Goal: Task Accomplishment & Management: Complete application form

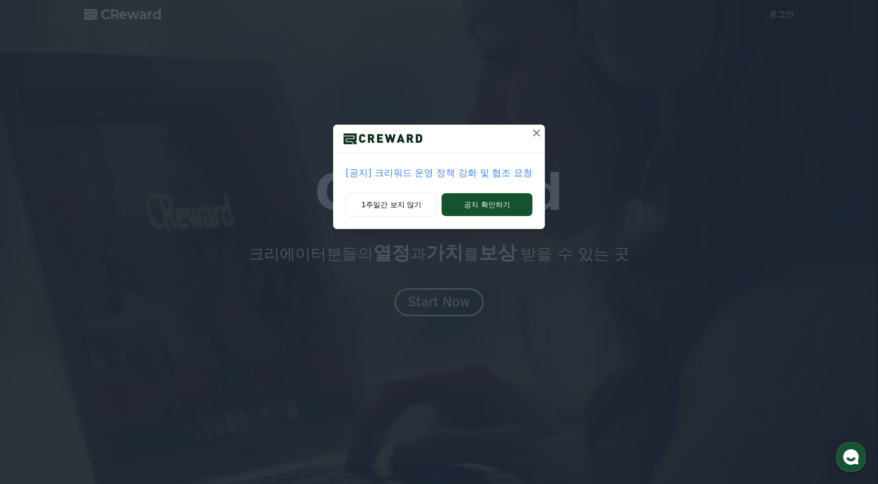
click at [483, 173] on p "[공지] 크리워드 운영 정책 강화 및 협조 요청" at bounding box center [439, 173] width 187 height 15
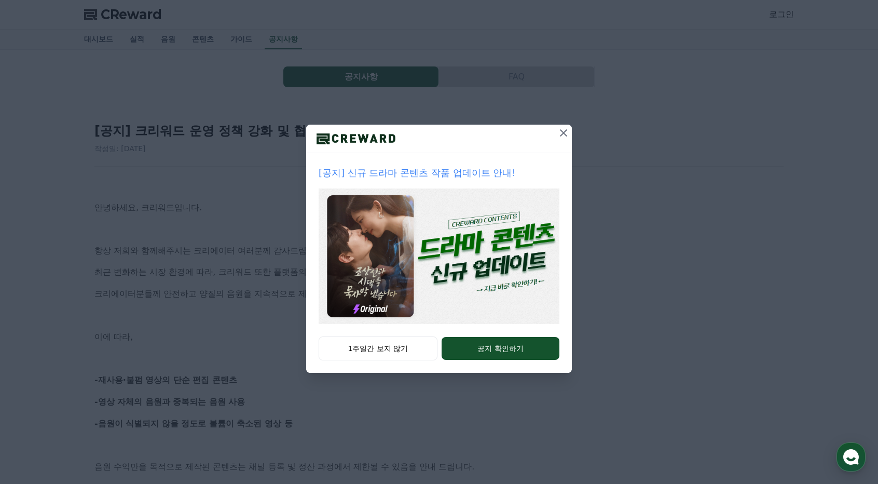
click at [560, 131] on icon at bounding box center [563, 133] width 12 height 12
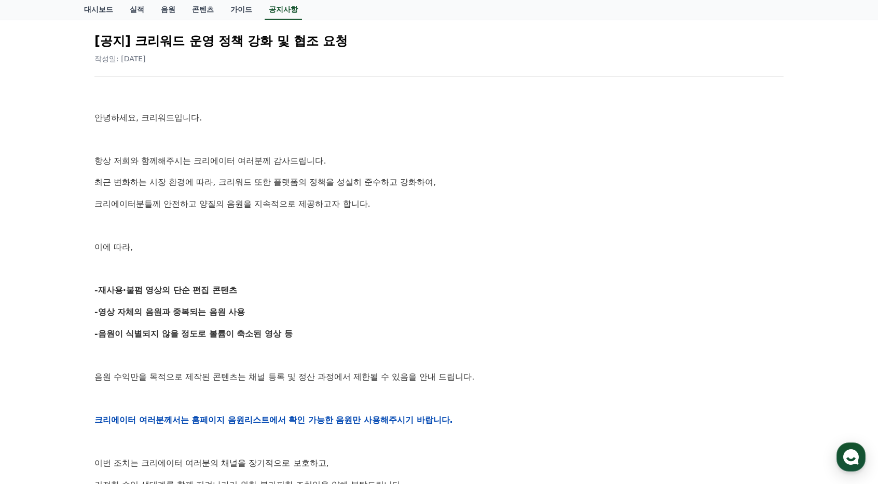
scroll to position [104, 0]
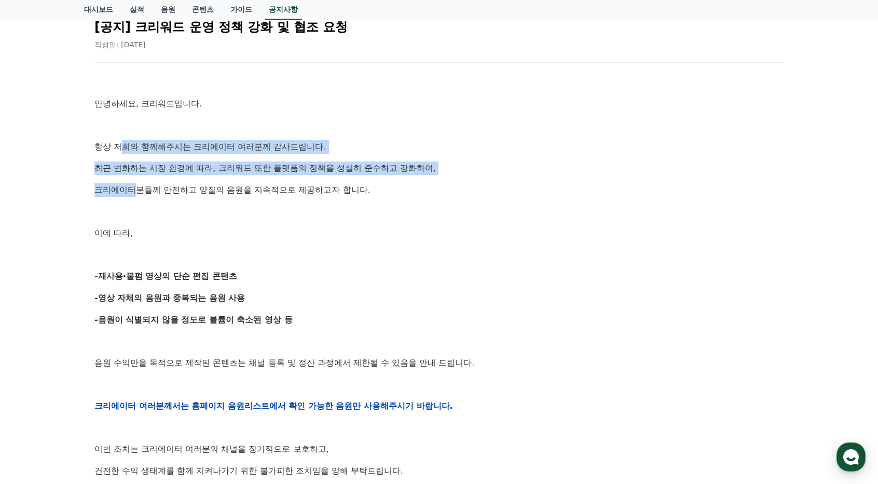
drag, startPoint x: 126, startPoint y: 145, endPoint x: 137, endPoint y: 189, distance: 45.6
click at [137, 188] on div "안녕하세요, 크리워드입니다. 항상 저희와 함께해주시는 크리에이터 여러분께 감사드립니다. 최근 변화하는 시장 환경에 따라, 크리워드 또한 플랫폼…" at bounding box center [438, 405] width 689 height 661
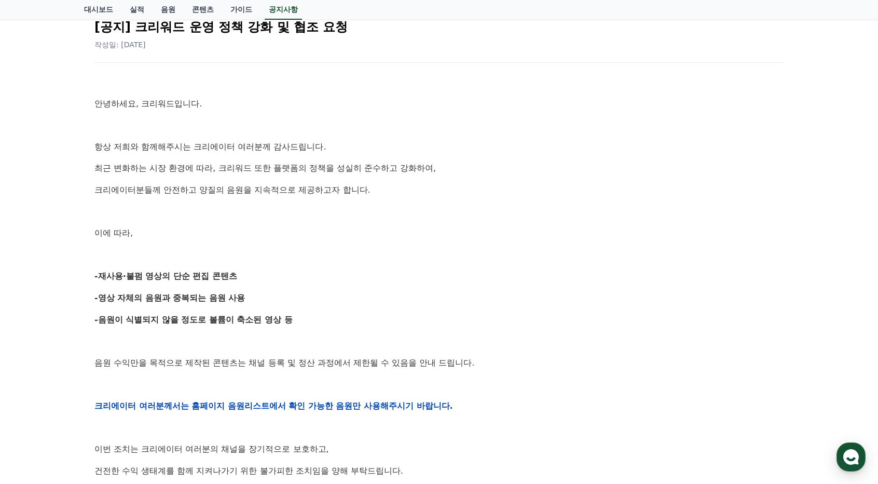
click at [137, 204] on div "안녕하세요, 크리워드입니다. 항상 저희와 함께해주시는 크리에이터 여러분께 감사드립니다. 최근 변화하는 시장 환경에 따라, 크리워드 또한 플랫폼…" at bounding box center [438, 405] width 689 height 661
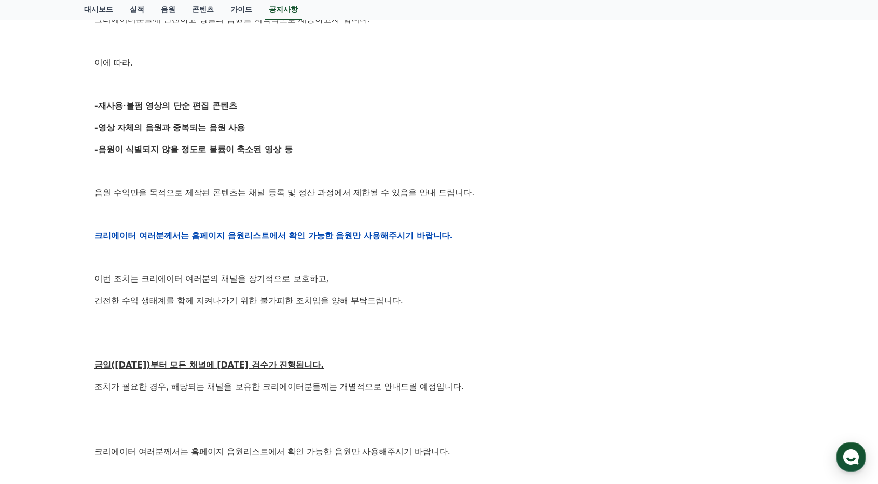
scroll to position [311, 0]
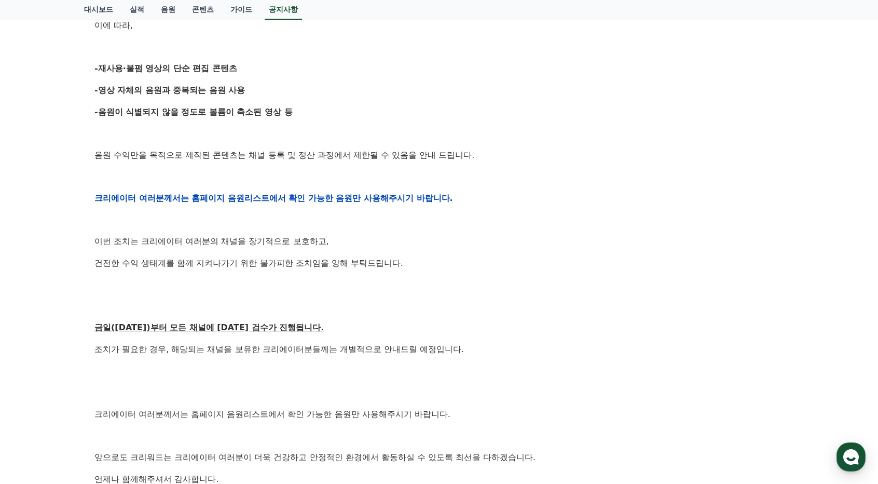
click at [138, 198] on strong "크리에이터 여러분께서는 홈페이지 음원리스트에서 확인 가능한 음원만 사용해주시기 바랍니다." at bounding box center [273, 198] width 359 height 10
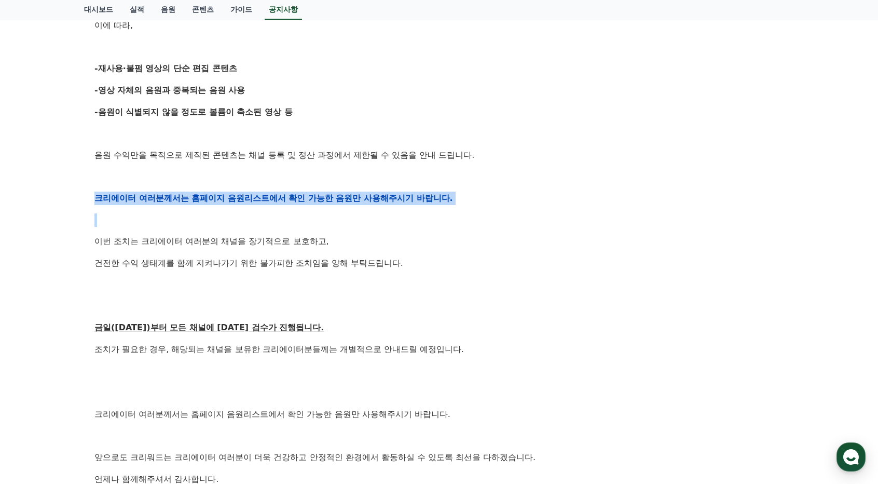
click at [138, 198] on strong "크리에이터 여러분께서는 홈페이지 음원리스트에서 확인 가능한 음원만 사용해주시기 바랍니다." at bounding box center [273, 198] width 359 height 10
click at [146, 213] on p at bounding box center [438, 219] width 689 height 13
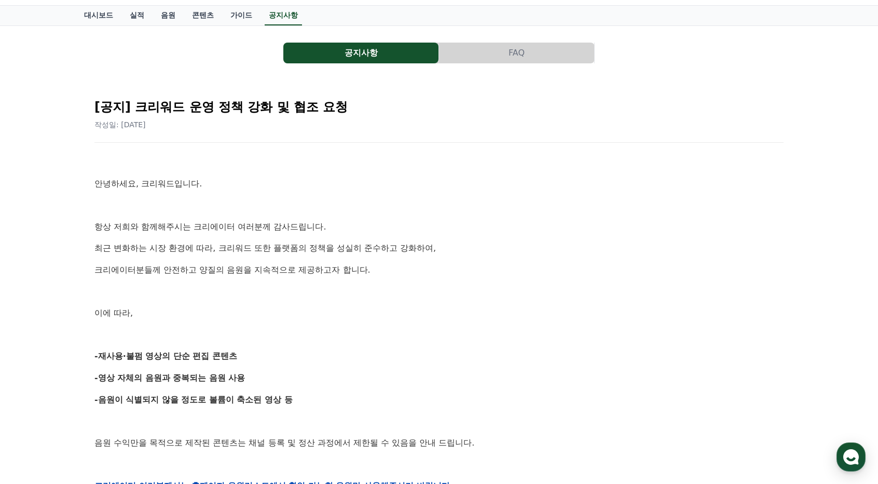
scroll to position [0, 0]
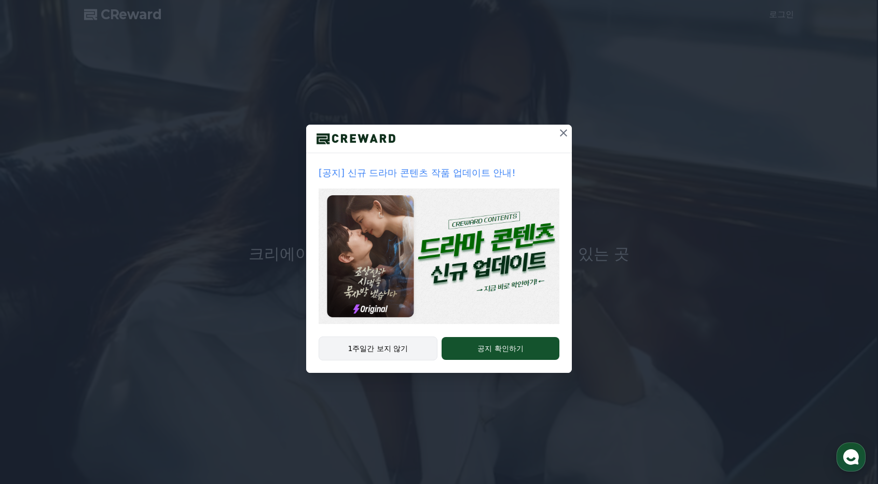
click at [409, 352] on button "1주일간 보지 않기" at bounding box center [378, 348] width 119 height 24
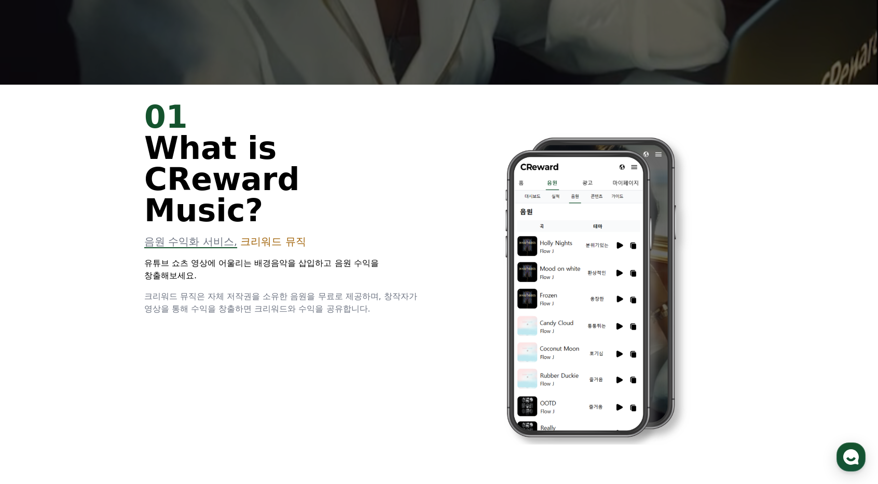
scroll to position [415, 0]
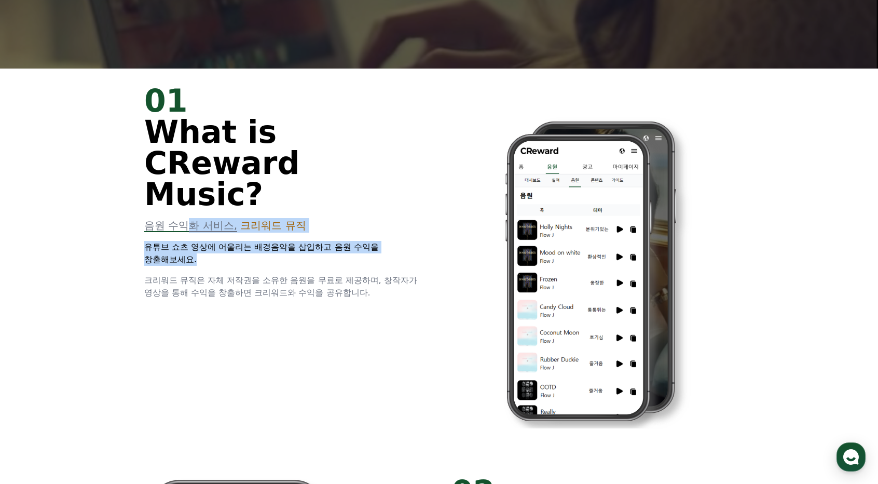
drag, startPoint x: 189, startPoint y: 199, endPoint x: 201, endPoint y: 227, distance: 30.3
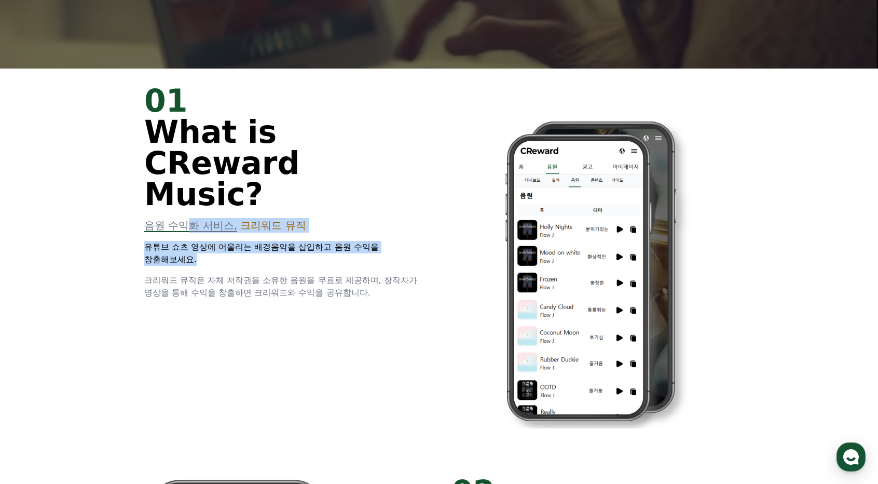
click at [200, 227] on div "01 What is CReward Music? 음원 수익화 서비스, 크리워드 뮤직 유튜브 쇼츠 영상에 어울리는 배경음악을 삽입하고 음원 수익을…" at bounding box center [285, 192] width 282 height 214
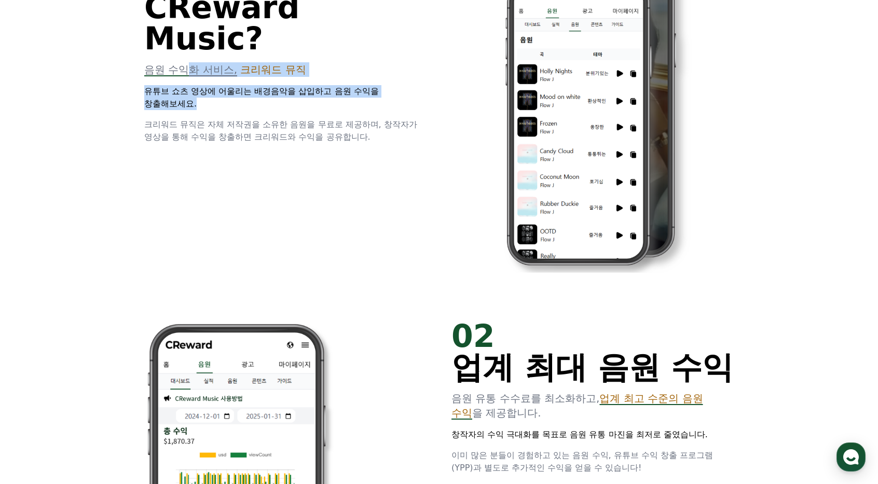
scroll to position [778, 0]
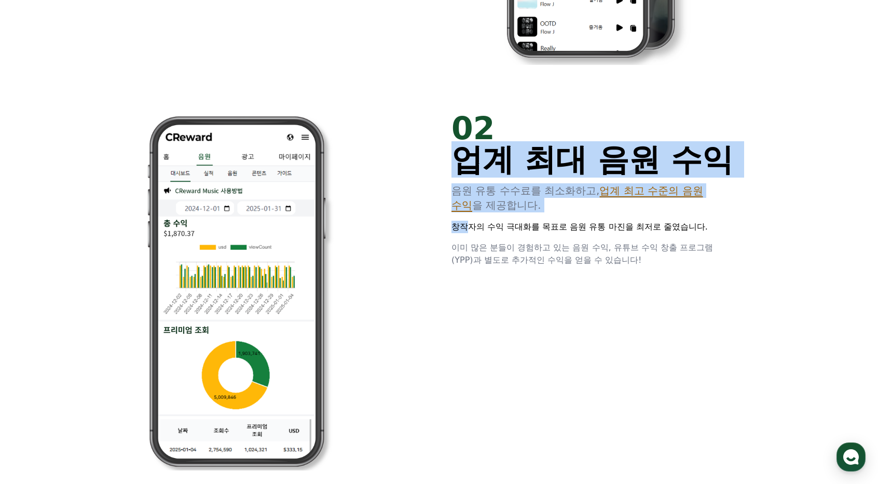
drag, startPoint x: 455, startPoint y: 164, endPoint x: 463, endPoint y: 237, distance: 72.6
click at [465, 233] on div "02 업계 최대 음원 수익 음원 유통 수수료를 최소화하고, 업계 최고 수준의 음원 수익 을 제공합니다. 창작자의 수익 극대화를 목표로 음원 유…" at bounding box center [592, 190] width 282 height 154
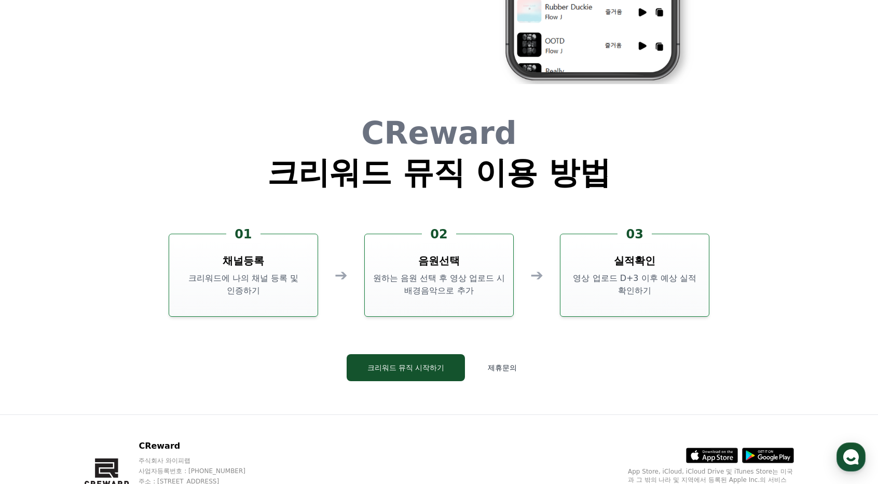
scroll to position [2778, 0]
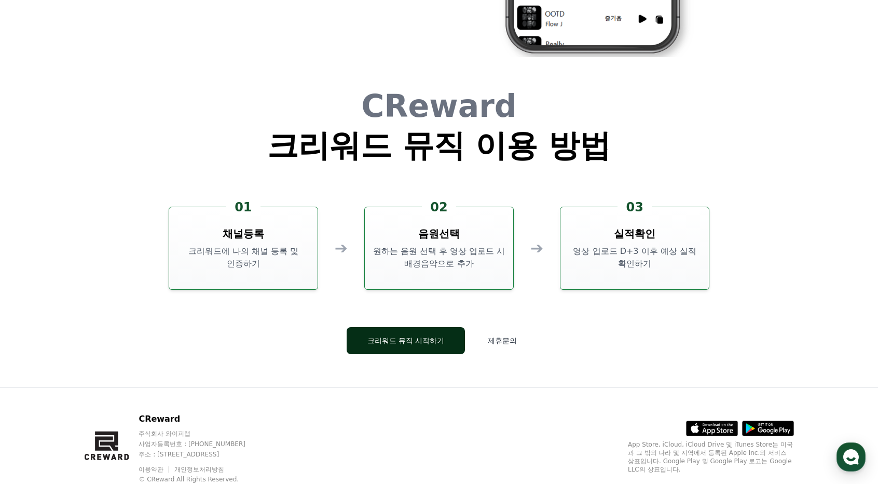
click at [410, 339] on button "크리워드 뮤직 시작하기" at bounding box center [406, 340] width 119 height 27
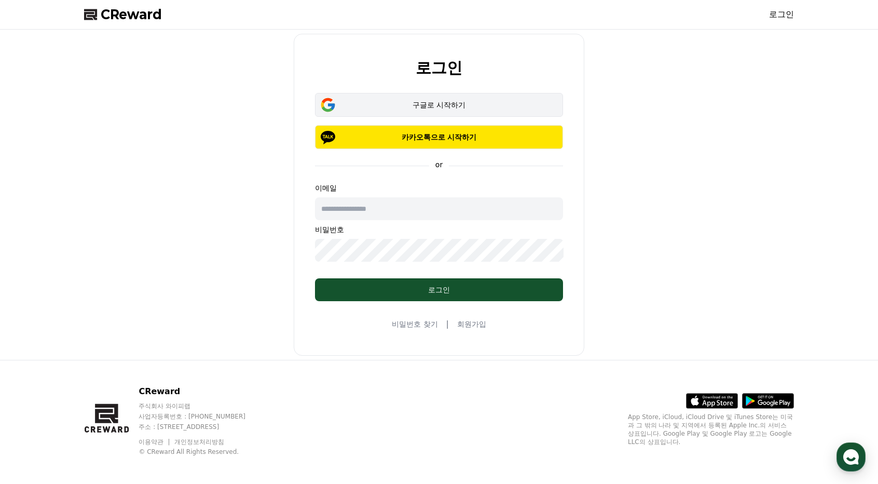
click at [464, 108] on div "구글로 시작하기" at bounding box center [439, 105] width 218 height 10
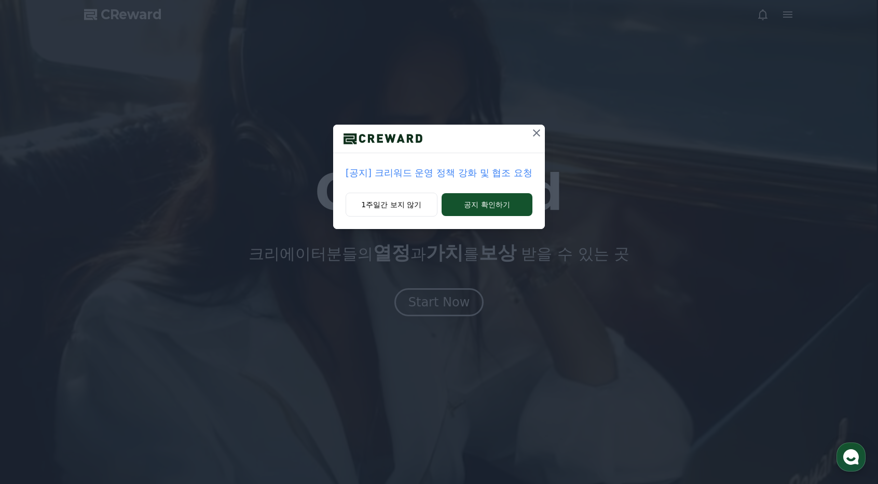
click at [536, 136] on icon at bounding box center [536, 133] width 12 height 12
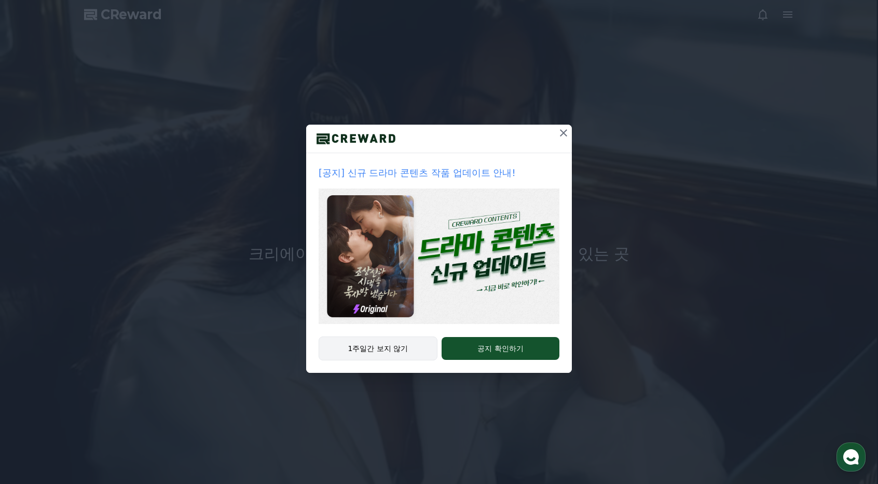
click at [392, 352] on button "1주일간 보지 않기" at bounding box center [378, 348] width 119 height 24
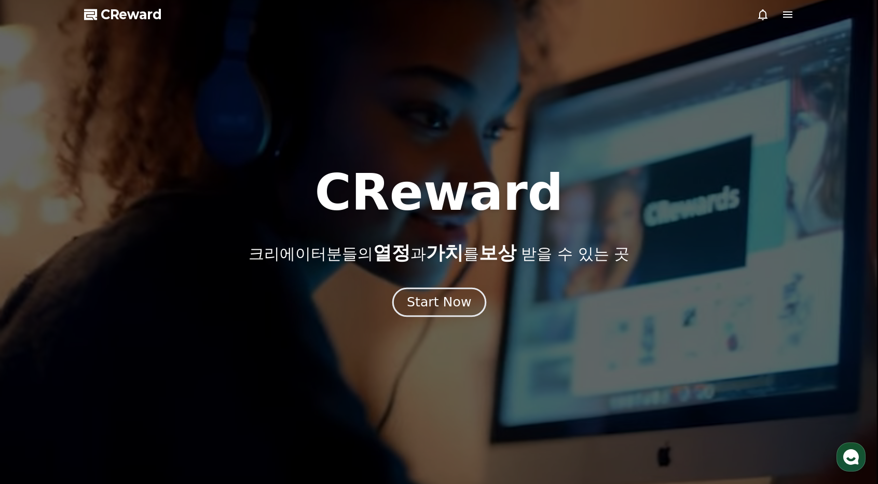
click at [409, 304] on button "Start Now" at bounding box center [439, 302] width 94 height 30
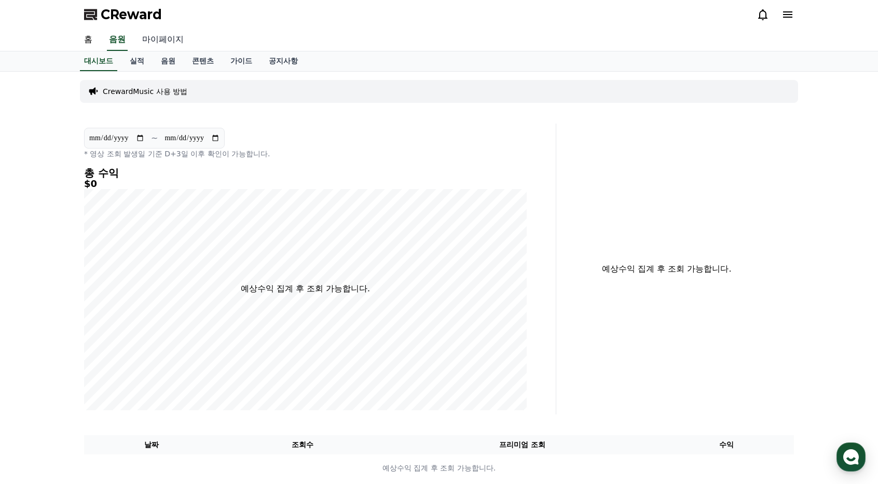
click at [169, 39] on link "마이페이지" at bounding box center [163, 40] width 58 height 22
select select "**********"
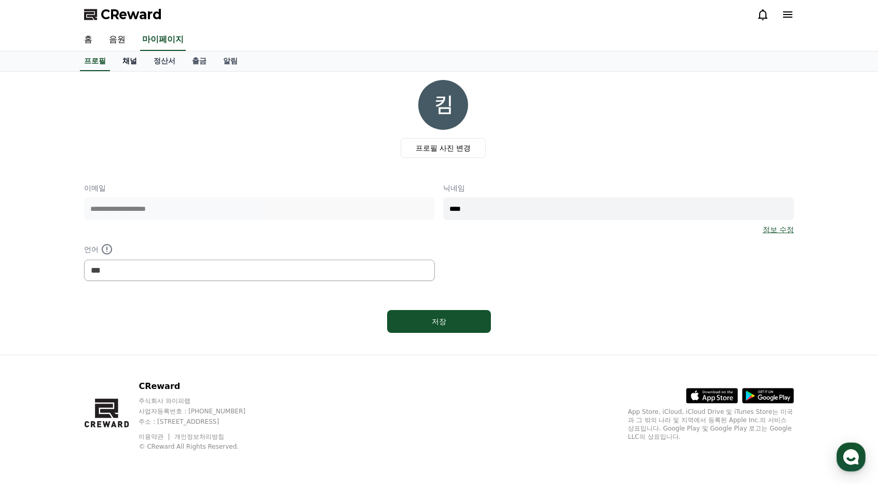
click at [141, 66] on link "채널" at bounding box center [129, 61] width 31 height 20
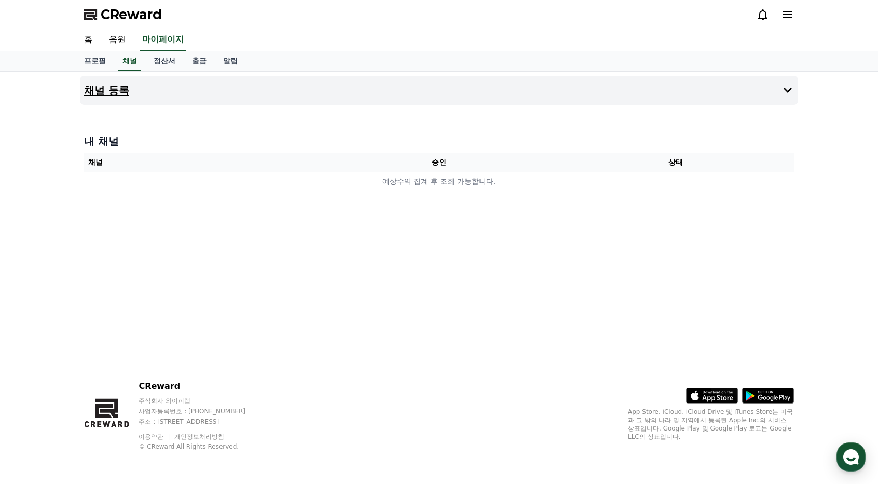
click at [120, 86] on h4 "채널 등록" at bounding box center [106, 90] width 45 height 11
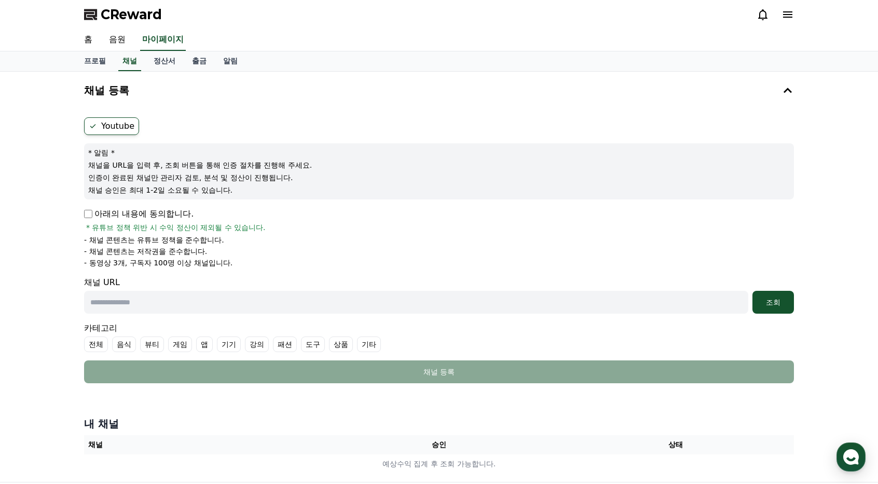
click at [157, 300] on input "text" at bounding box center [416, 302] width 664 height 23
paste input "**********"
type input "**********"
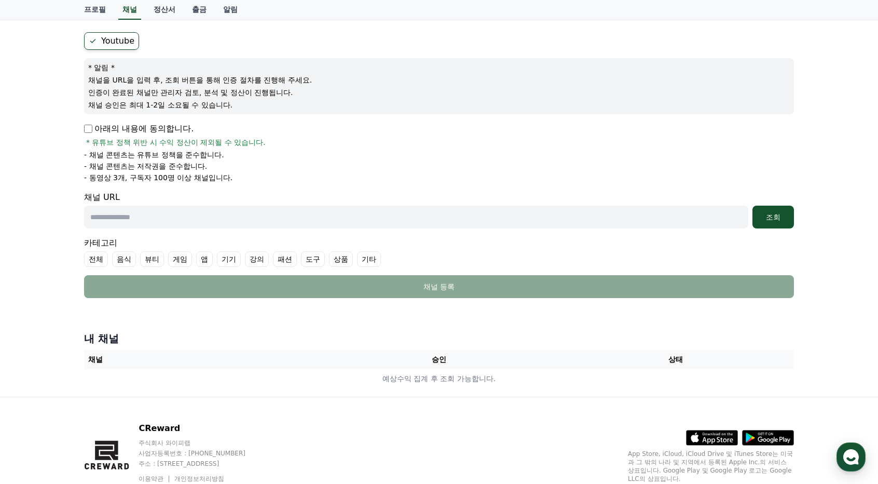
scroll to position [126, 0]
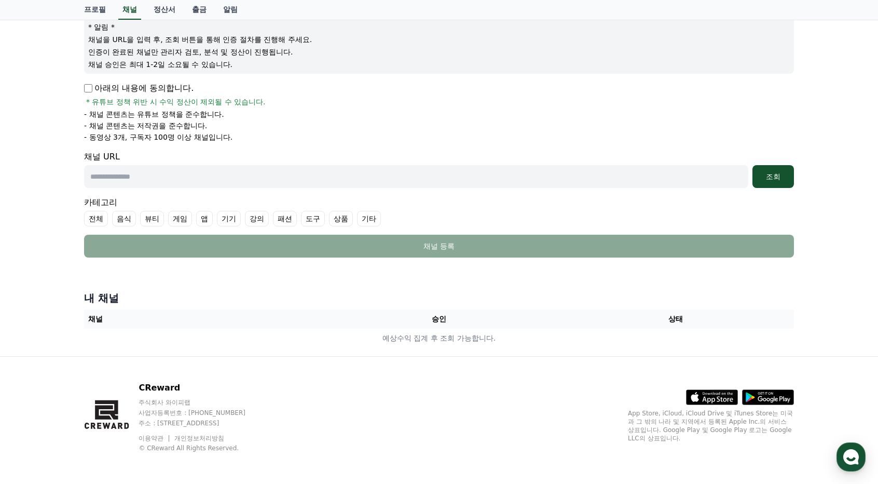
paste input "**********"
click at [759, 175] on div "조회" at bounding box center [772, 176] width 33 height 10
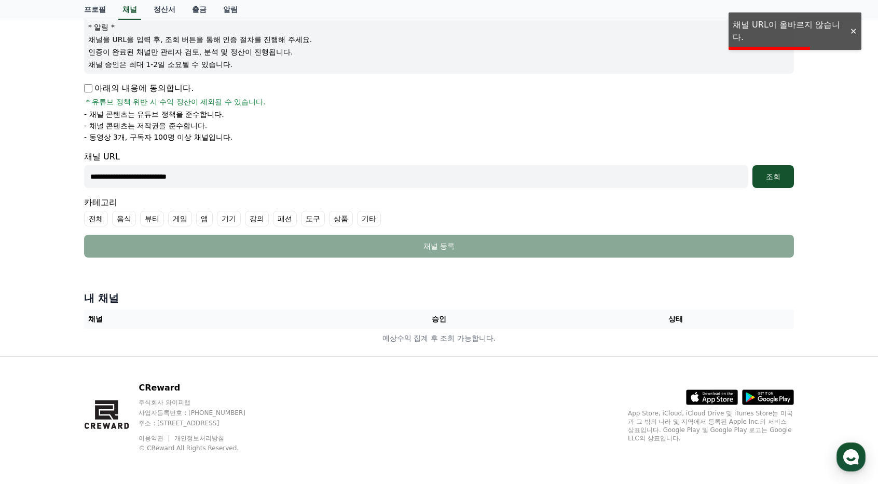
click at [374, 172] on input "**********" at bounding box center [416, 176] width 664 height 23
paste input "**********"
type input "**********"
click at [769, 172] on div "조회" at bounding box center [772, 176] width 33 height 10
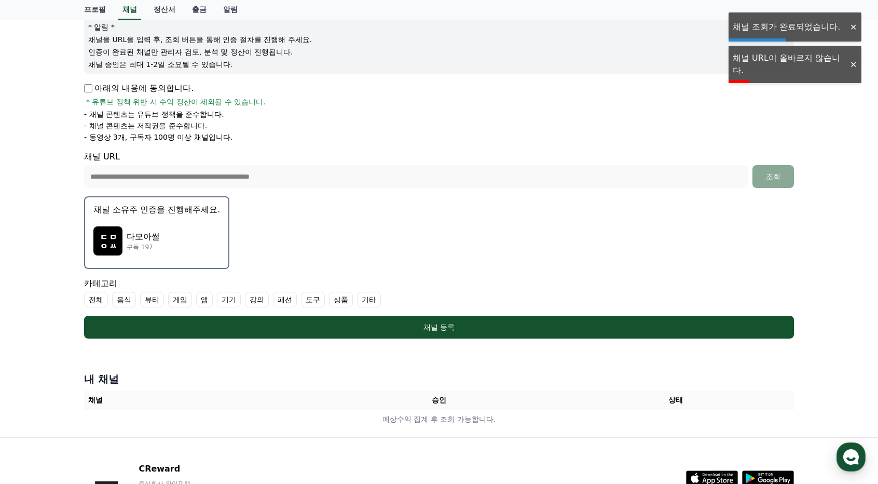
scroll to position [207, 0]
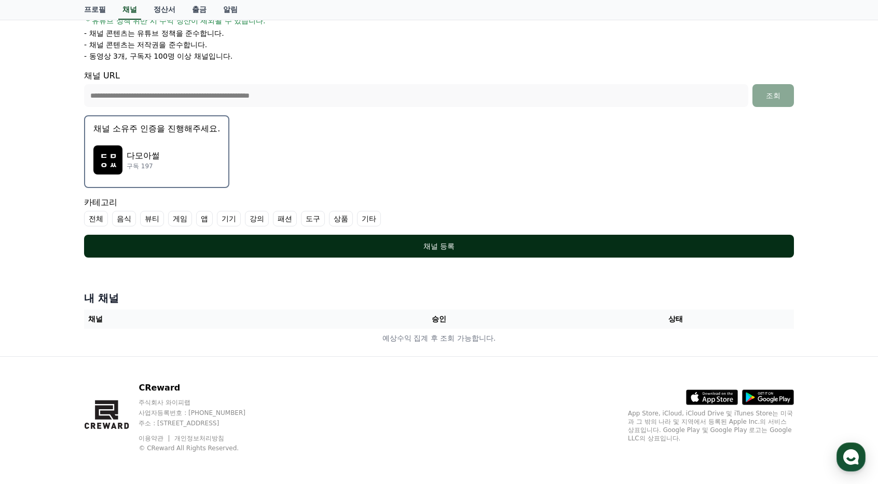
click at [439, 241] on div "채널 등록" at bounding box center [439, 246] width 668 height 10
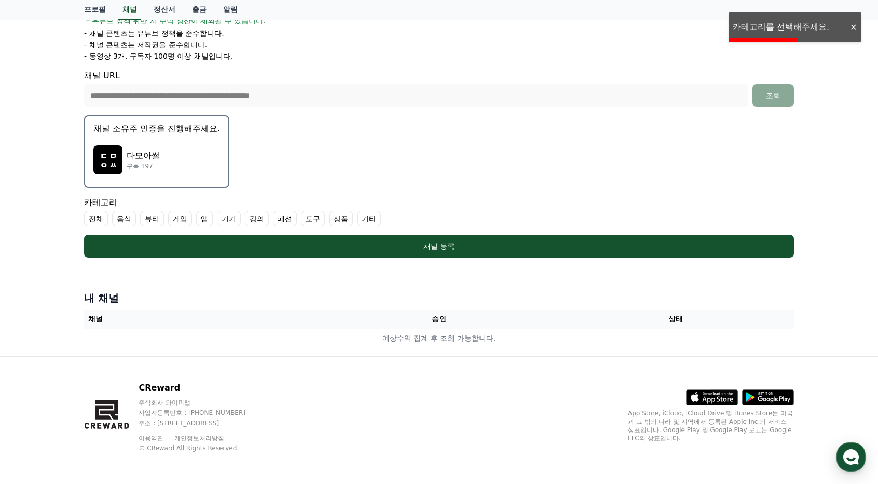
click at [100, 220] on label "전체" at bounding box center [96, 219] width 24 height 16
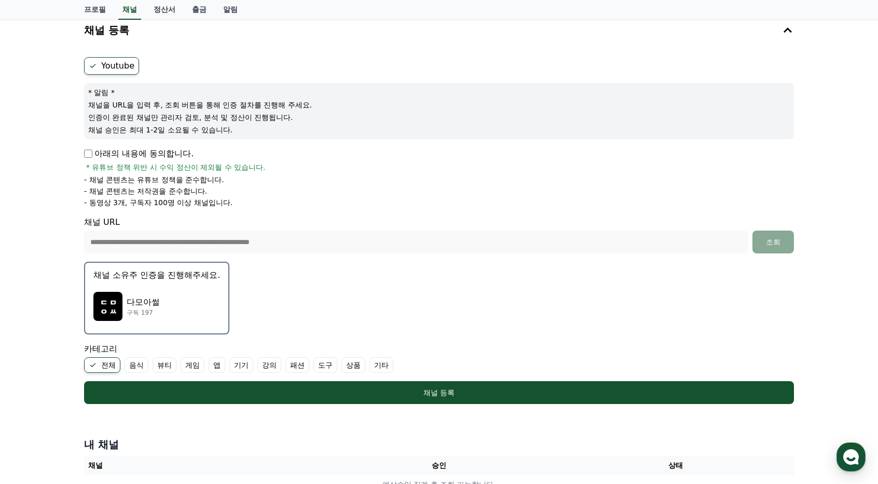
scroll to position [51, 0]
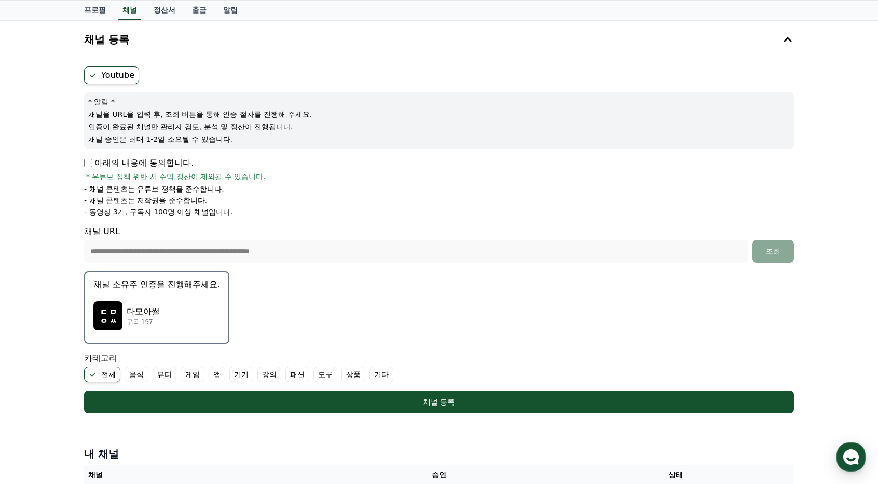
drag, startPoint x: 86, startPoint y: 109, endPoint x: 267, endPoint y: 136, distance: 183.7
click at [267, 136] on div "* 알림 * 채널을 URL을 입력 후, 조회 버튼을 통해 인증 절차를 진행해 주세요. 인증이 완료된 채널만 관리자 검토, 분석 및 정산이 진행…" at bounding box center [439, 120] width 710 height 56
click at [267, 136] on p "채널 승인은 최대 1-2일 소요될 수 있습니다." at bounding box center [438, 139] width 701 height 10
drag, startPoint x: 195, startPoint y: 180, endPoint x: 256, endPoint y: 203, distance: 65.3
click at [256, 203] on div "아래의 내용에 동의합니다. * 유튜브 정책 위반 시 수익 정산이 제외될 수 있습니다. - 채널 콘텐츠는 유튜브 정책을 준수합니다. - 채널 콘…" at bounding box center [439, 187] width 710 height 60
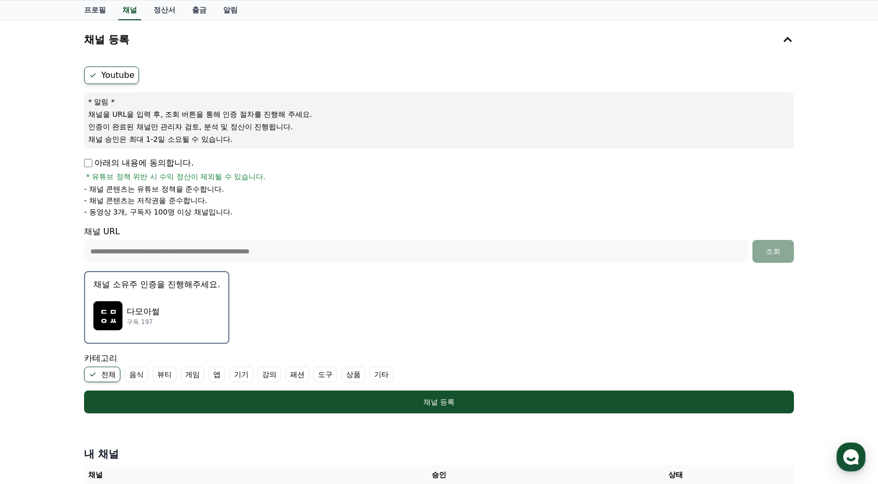
drag, startPoint x: 410, startPoint y: 152, endPoint x: 415, endPoint y: 149, distance: 5.8
click at [411, 151] on form "**********" at bounding box center [439, 239] width 710 height 347
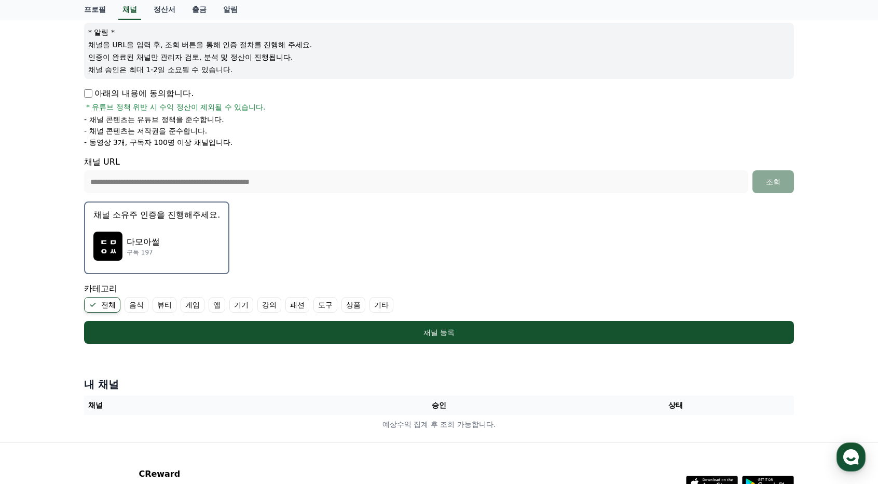
scroll to position [155, 0]
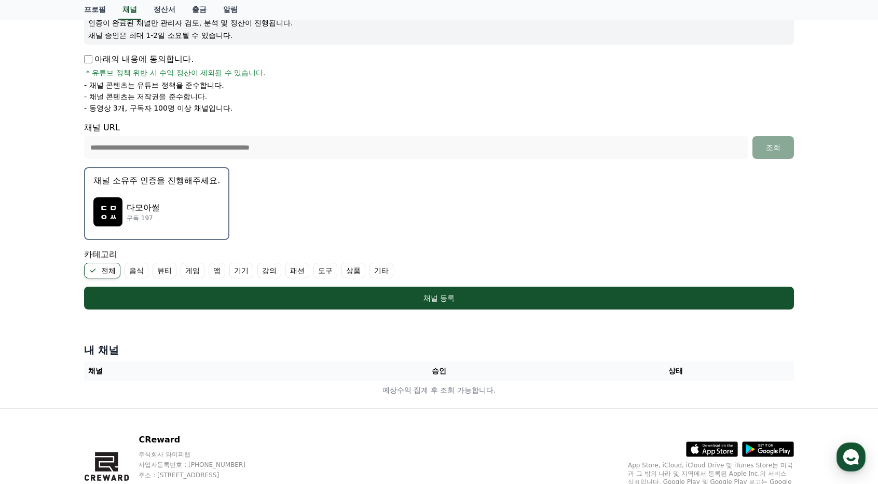
drag, startPoint x: 1, startPoint y: 214, endPoint x: 132, endPoint y: 248, distance: 135.7
click at [9, 216] on div "**********" at bounding box center [439, 162] width 878 height 491
click at [142, 270] on label "음식" at bounding box center [137, 271] width 24 height 16
click at [149, 272] on label "음식" at bounding box center [143, 271] width 36 height 16
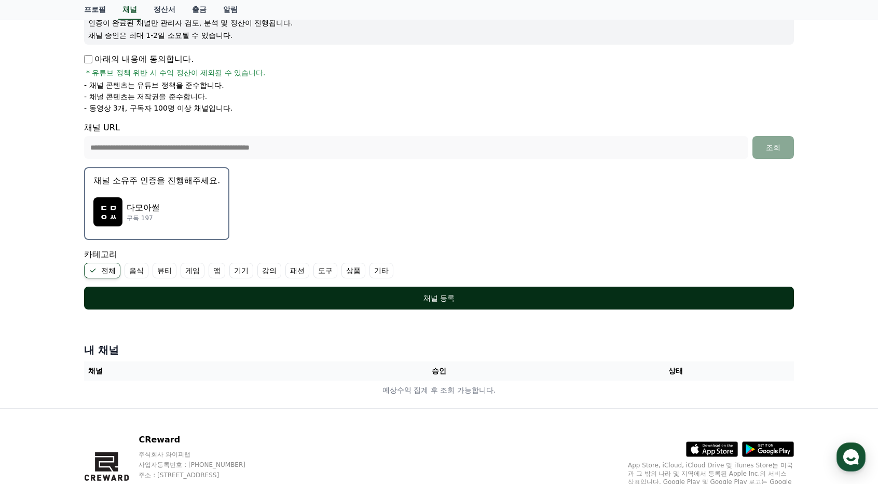
click at [284, 294] on div "채널 등록" at bounding box center [439, 298] width 668 height 10
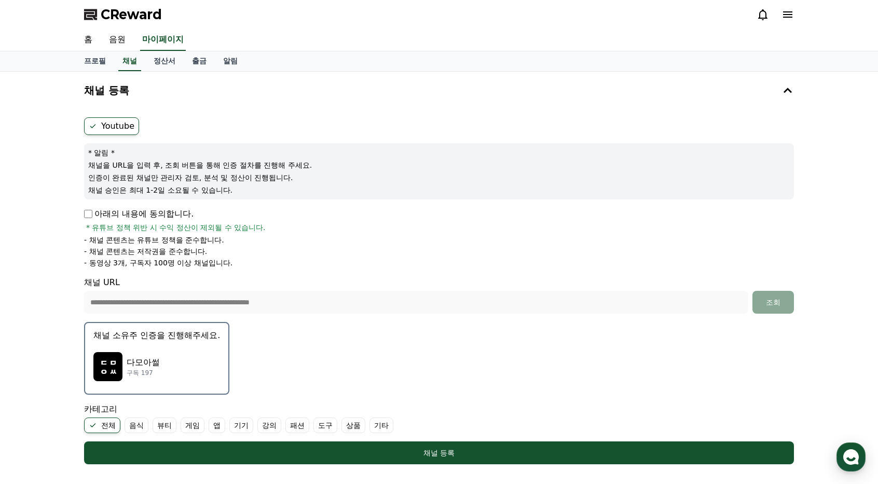
scroll to position [104, 0]
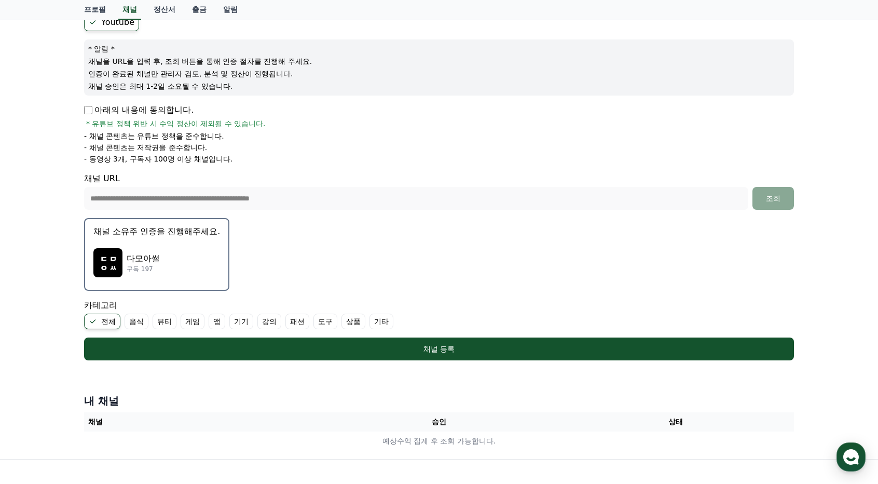
click at [156, 247] on div "다모아썰 구독 197" at bounding box center [156, 263] width 127 height 42
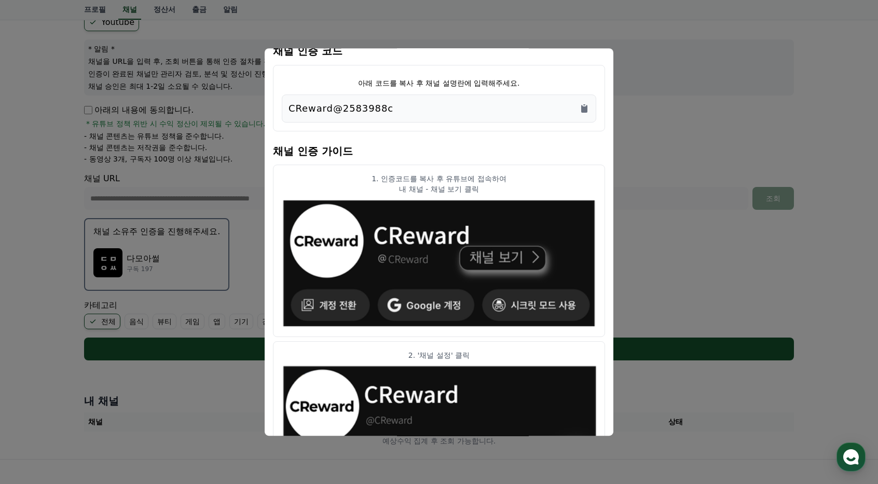
scroll to position [0, 0]
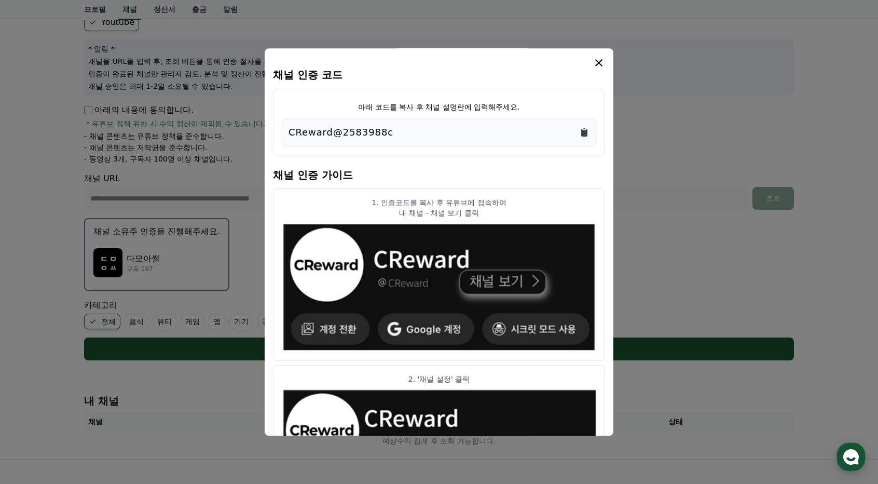
click at [583, 133] on icon "Copy to clipboard" at bounding box center [584, 133] width 6 height 8
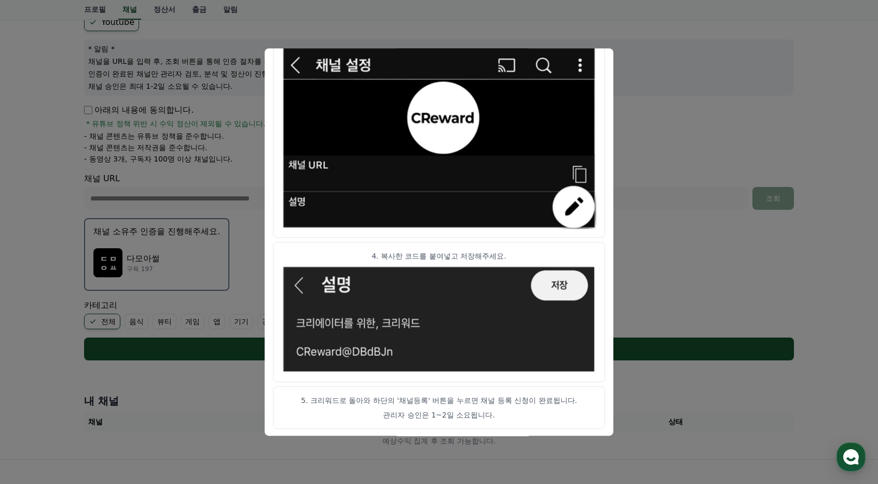
scroll to position [299, 0]
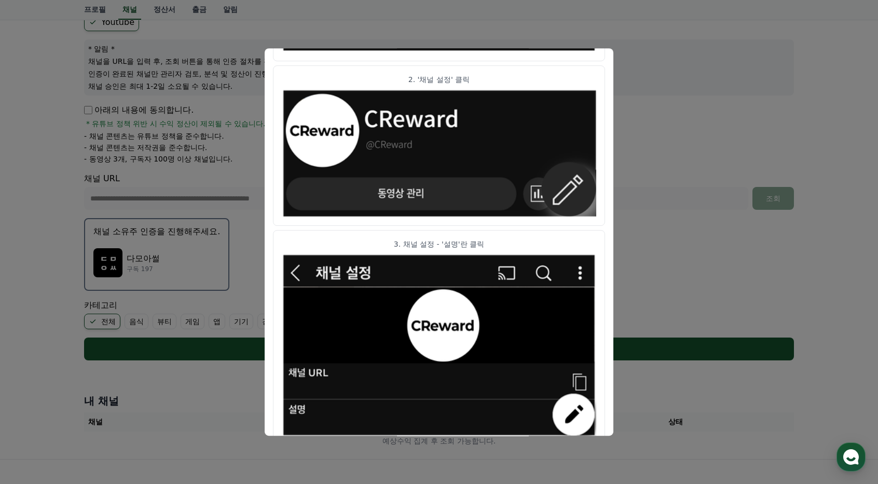
click at [714, 239] on button "close modal" at bounding box center [439, 242] width 878 height 484
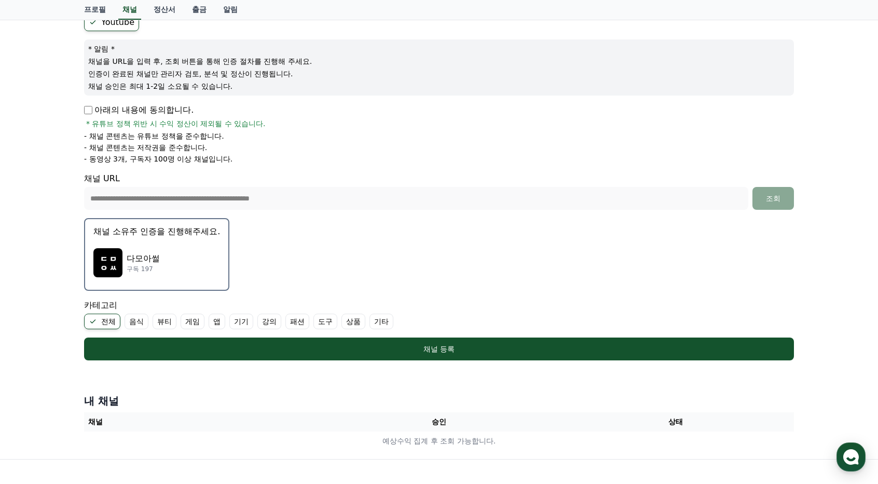
click at [147, 267] on p "구독 197" at bounding box center [143, 269] width 33 height 8
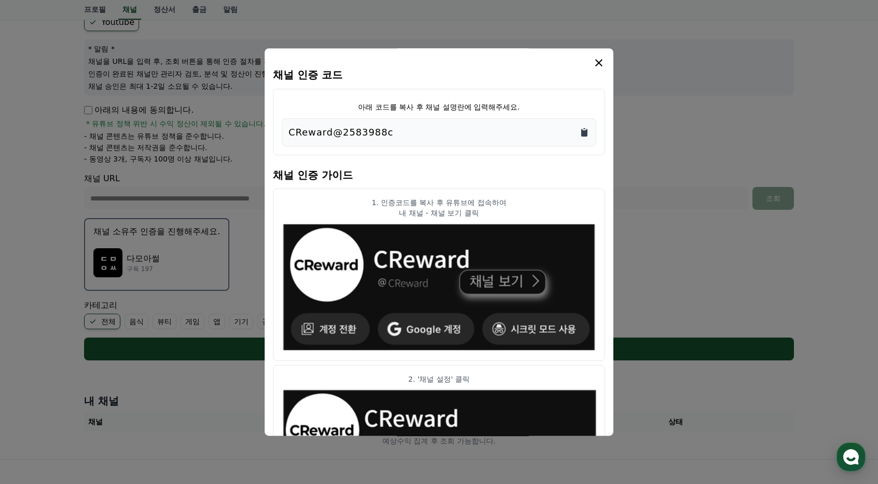
click at [582, 131] on icon "Copy to clipboard" at bounding box center [584, 133] width 6 height 8
click at [243, 47] on button "close modal" at bounding box center [439, 242] width 878 height 484
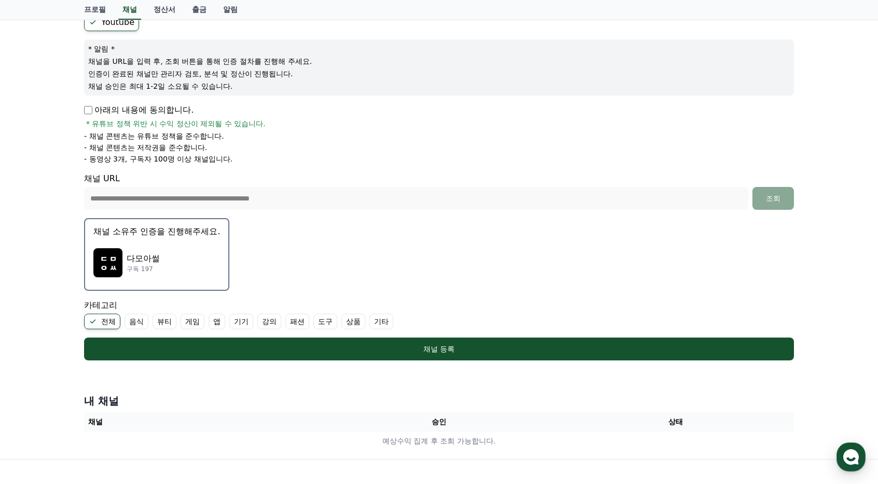
click at [189, 243] on div "다모아썰 구독 197" at bounding box center [156, 263] width 127 height 42
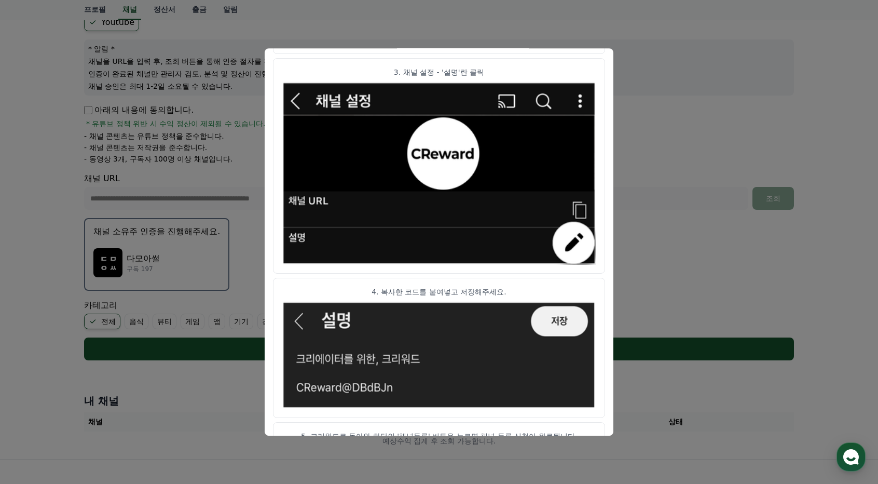
scroll to position [507, 0]
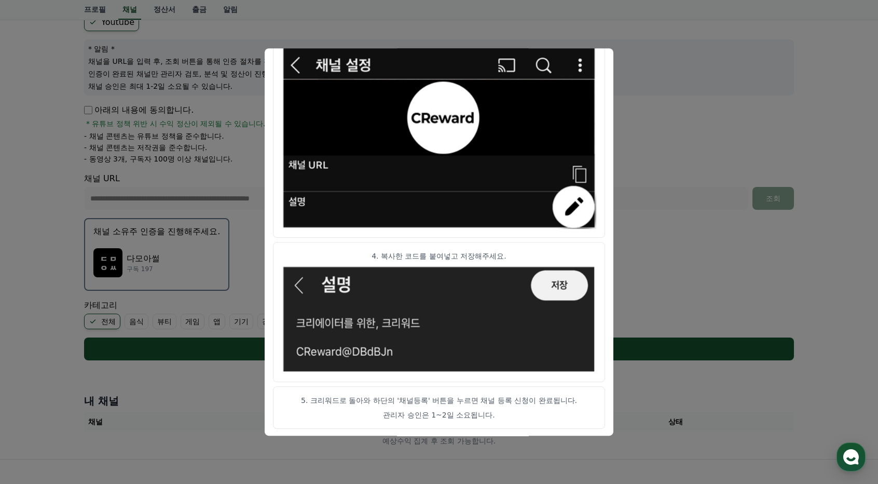
click at [646, 178] on button "close modal" at bounding box center [439, 242] width 878 height 484
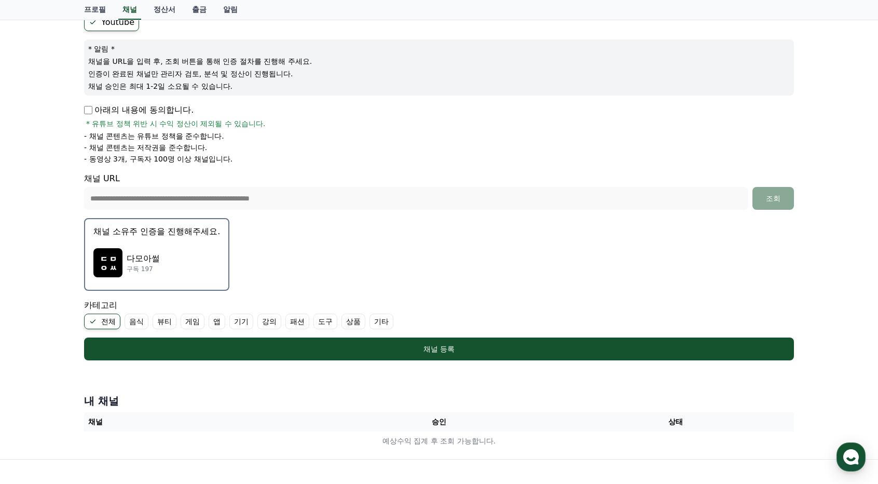
click at [166, 247] on div "다모아썰 구독 197" at bounding box center [156, 263] width 127 height 42
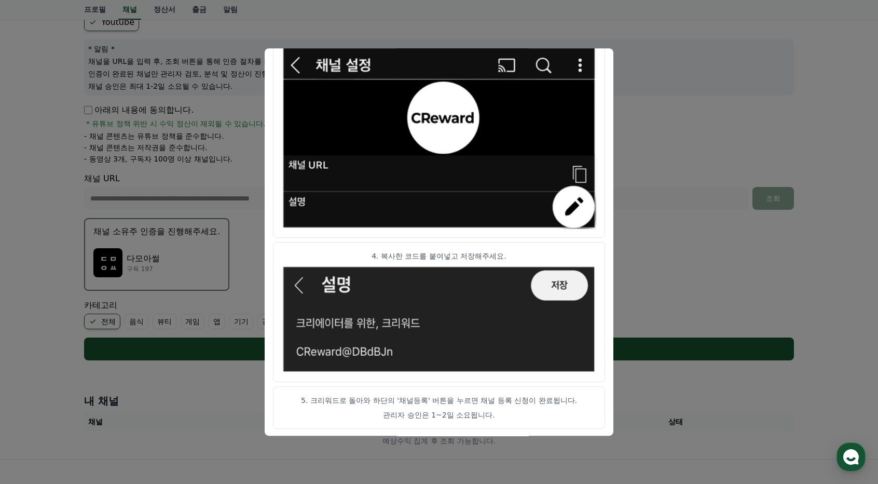
click at [699, 110] on button "close modal" at bounding box center [439, 242] width 878 height 484
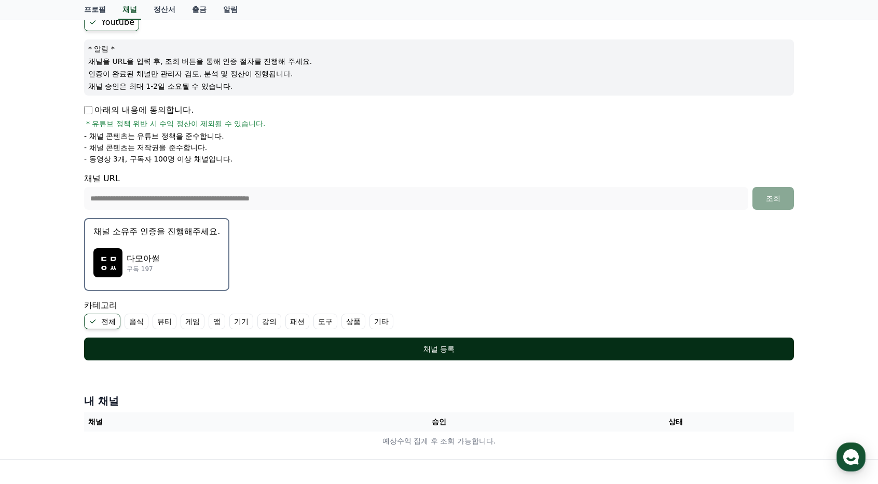
click at [453, 350] on div "채널 등록" at bounding box center [439, 348] width 668 height 10
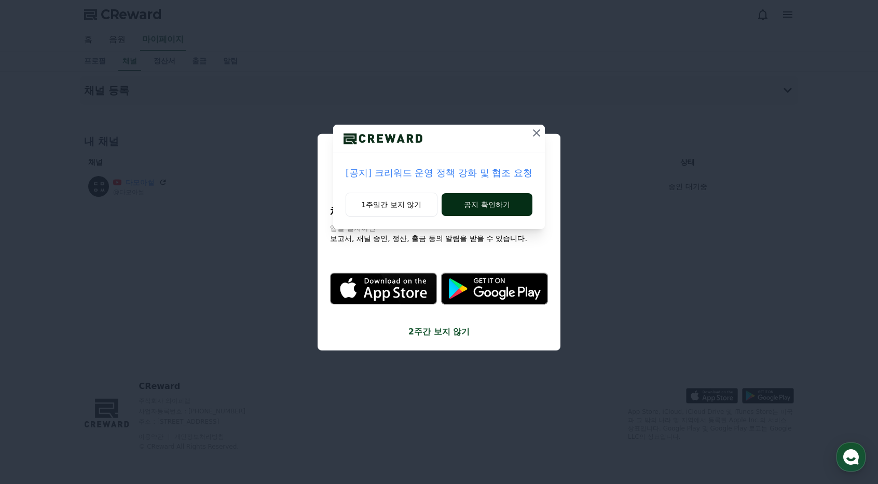
click at [472, 204] on button "공지 확인하기" at bounding box center [487, 204] width 91 height 23
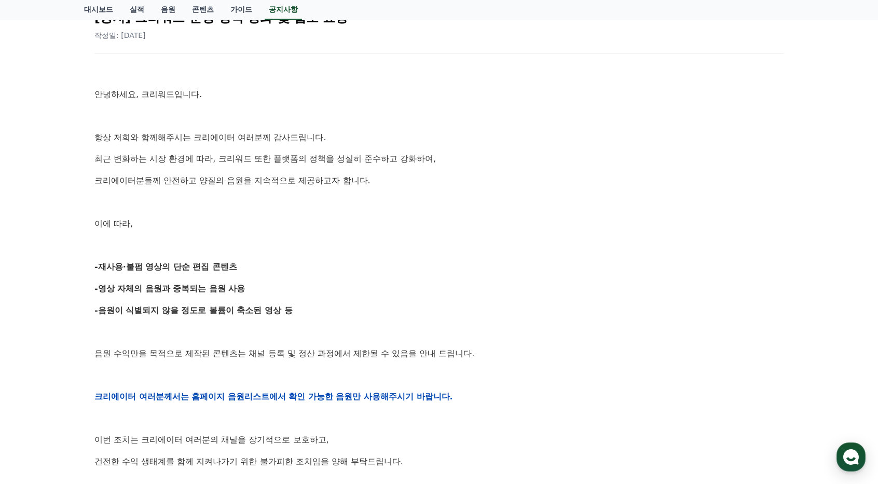
scroll to position [259, 0]
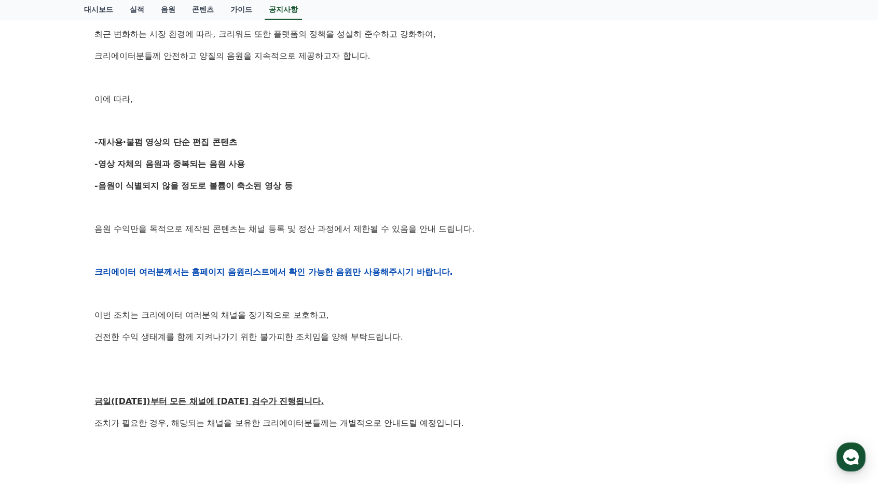
click at [408, 271] on strong "크리에이터 여러분께서는 홈페이지 음원리스트에서 확인 가능한 음원만 사용해주시기 바랍니다." at bounding box center [273, 272] width 359 height 10
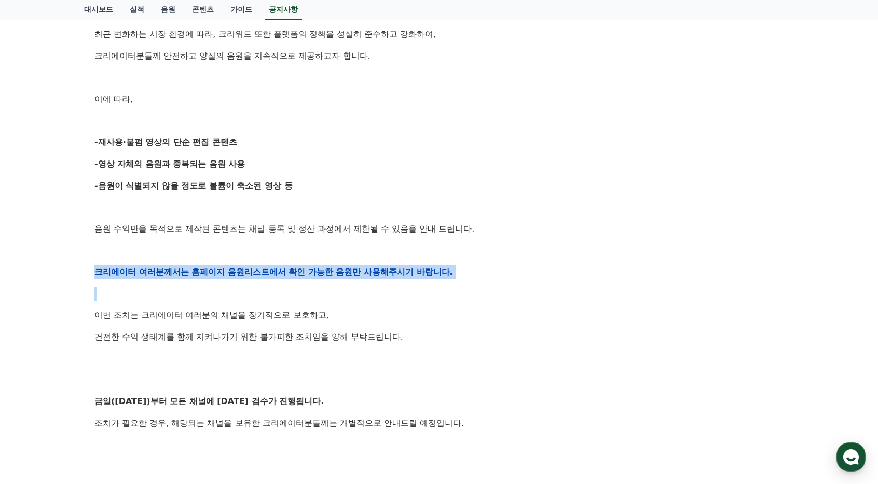
click at [408, 271] on strong "크리에이터 여러분께서는 홈페이지 음원리스트에서 확인 가능한 음원만 사용해주시기 바랍니다." at bounding box center [273, 272] width 359 height 10
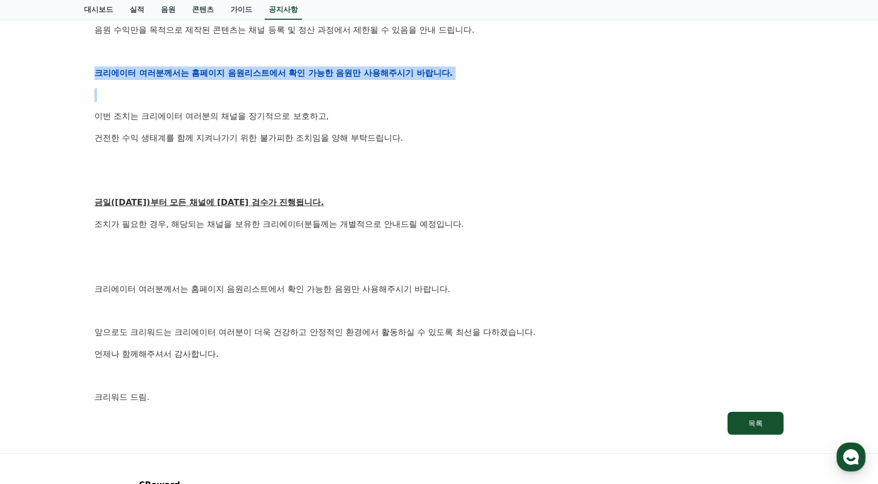
scroll to position [519, 0]
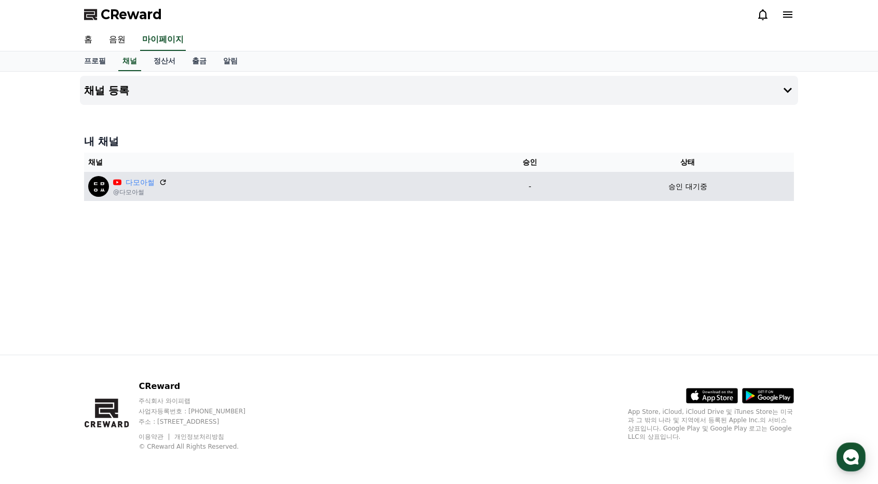
click at [678, 185] on p "승인 대기중" at bounding box center [687, 186] width 38 height 11
drag, startPoint x: 666, startPoint y: 184, endPoint x: 723, endPoint y: 189, distance: 57.3
click at [722, 189] on div "승인 대기중" at bounding box center [688, 186] width 204 height 11
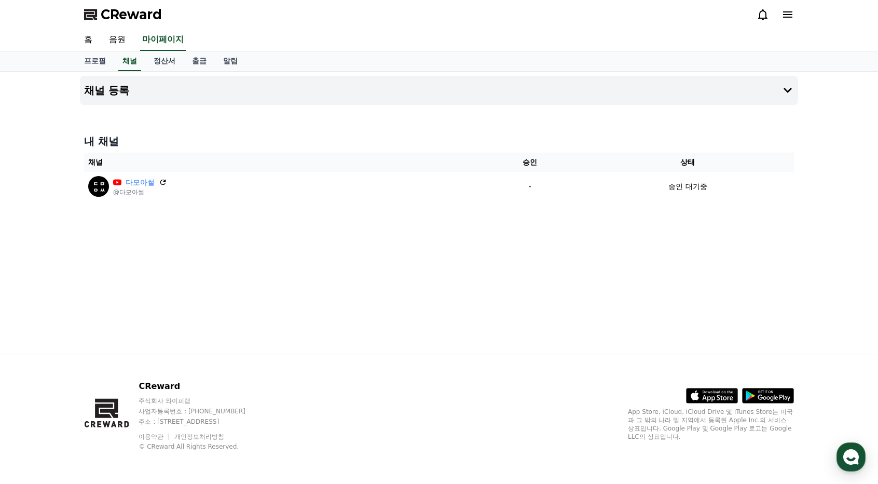
click at [725, 273] on div "채널 등록 내 채널 채널 승인 상태 다모아썰 @다모아썰 - 승인 대기중" at bounding box center [439, 213] width 726 height 283
drag, startPoint x: 432, startPoint y: 219, endPoint x: 388, endPoint y: 243, distance: 50.4
click at [386, 244] on div "채널 등록 내 채널 채널 승인 상태 다모아썰 @다모아썰 - 승인 대기중" at bounding box center [439, 213] width 726 height 283
click at [388, 243] on div "채널 등록 내 채널 채널 승인 상태 다모아썰 @다모아썰 - 승인 대기중" at bounding box center [439, 213] width 726 height 283
click at [90, 39] on link "홈" at bounding box center [88, 40] width 25 height 22
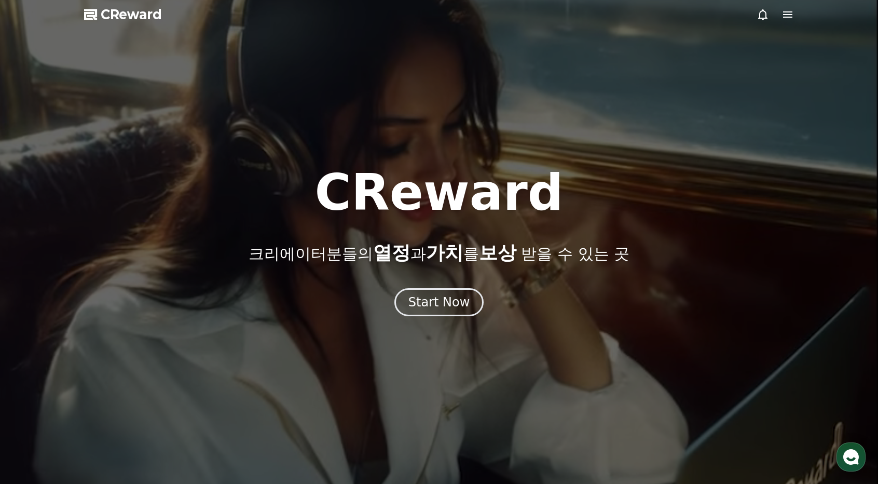
click at [792, 18] on icon at bounding box center [787, 14] width 12 height 12
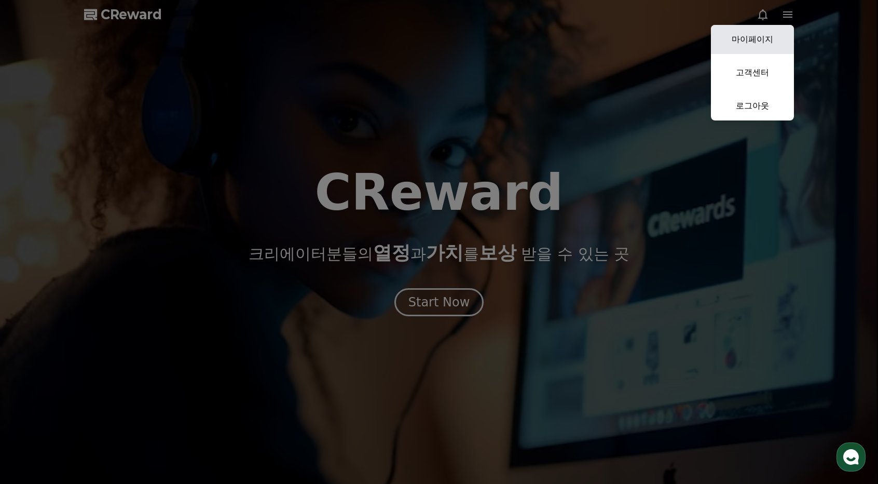
click at [772, 39] on link "마이페이지" at bounding box center [752, 39] width 83 height 29
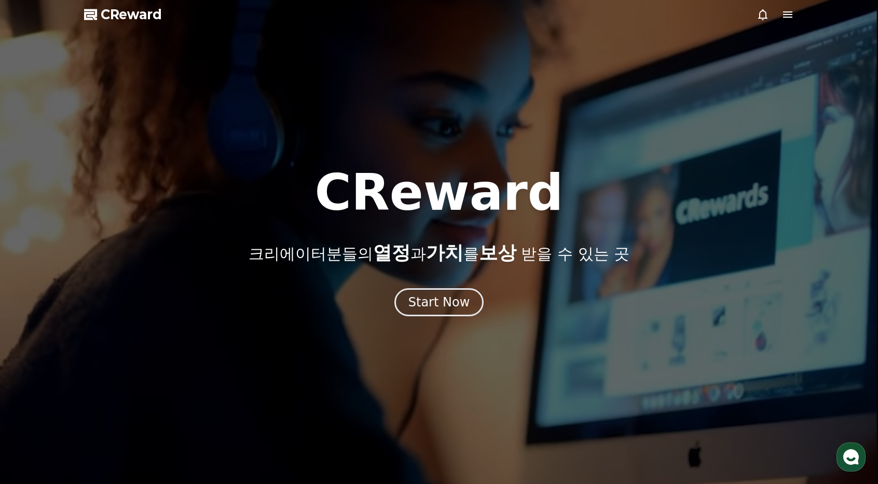
select select "**********"
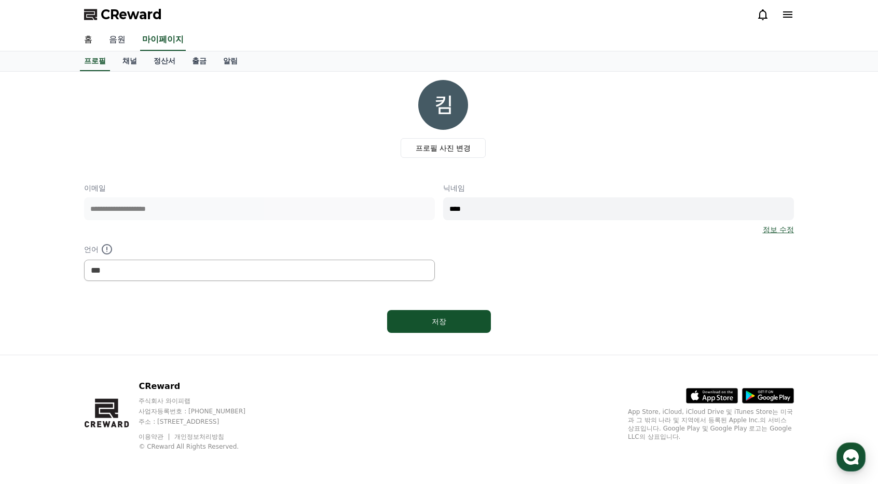
click at [116, 32] on link "음원" at bounding box center [117, 40] width 33 height 22
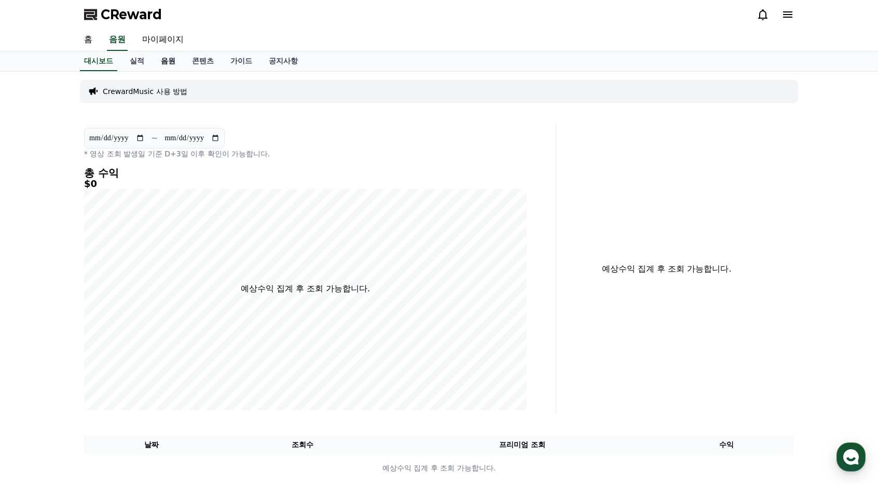
click at [166, 62] on link "음원" at bounding box center [168, 61] width 31 height 20
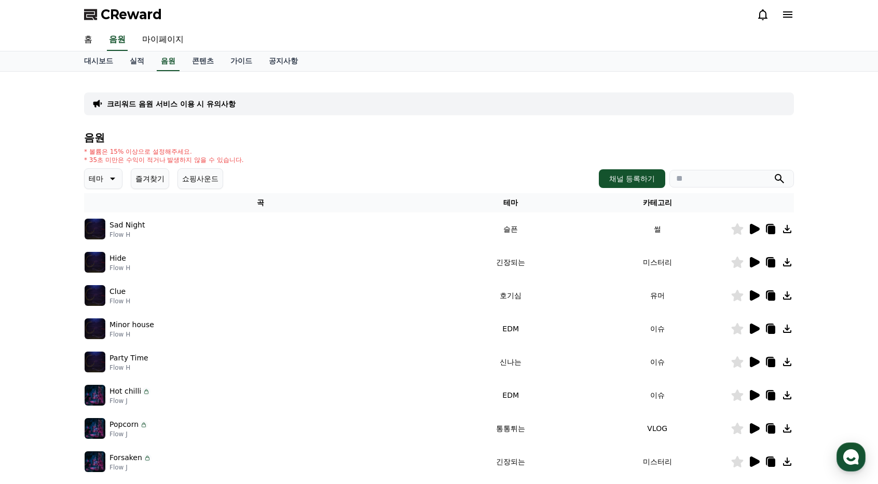
click at [761, 230] on div at bounding box center [762, 229] width 62 height 12
click at [755, 230] on icon at bounding box center [755, 229] width 10 height 10
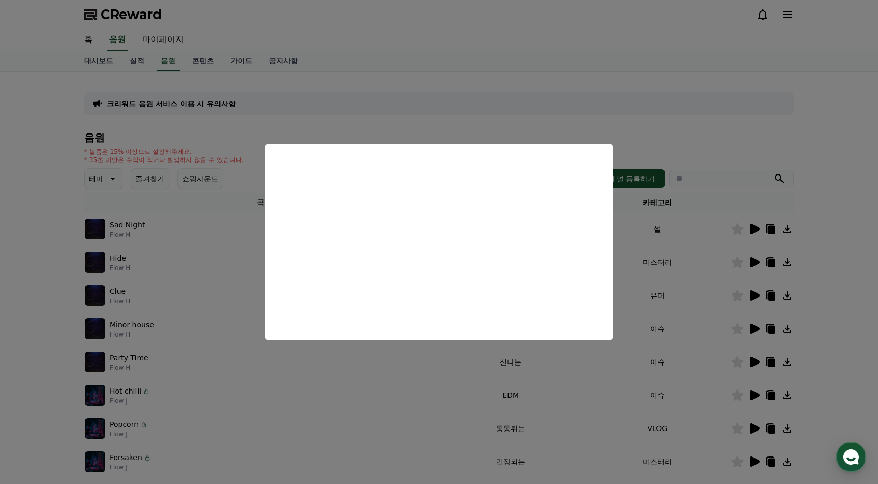
click at [697, 174] on button "close modal" at bounding box center [439, 242] width 878 height 484
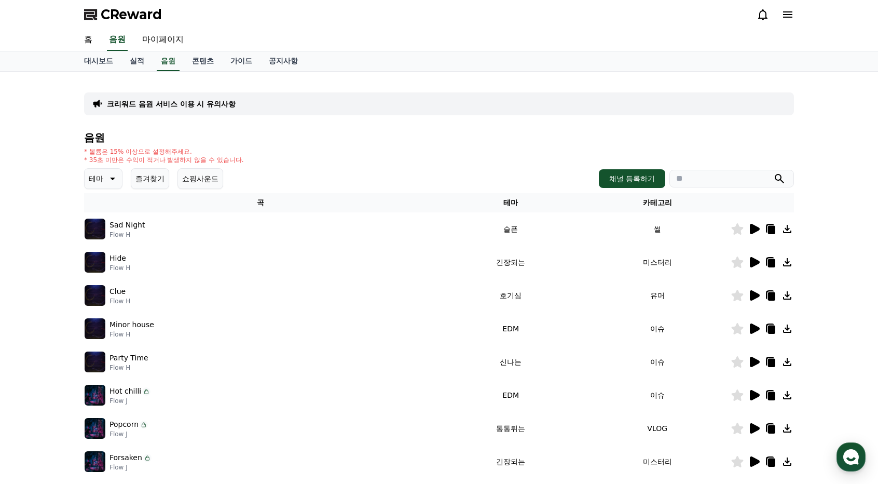
click at [108, 183] on icon at bounding box center [111, 178] width 12 height 12
click at [108, 239] on button "통통튀는" at bounding box center [104, 237] width 37 height 23
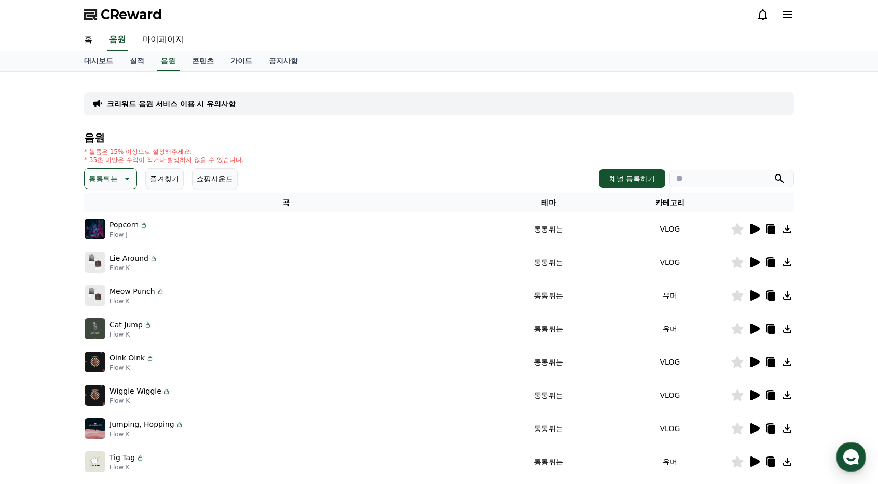
click at [749, 227] on icon at bounding box center [754, 229] width 12 height 12
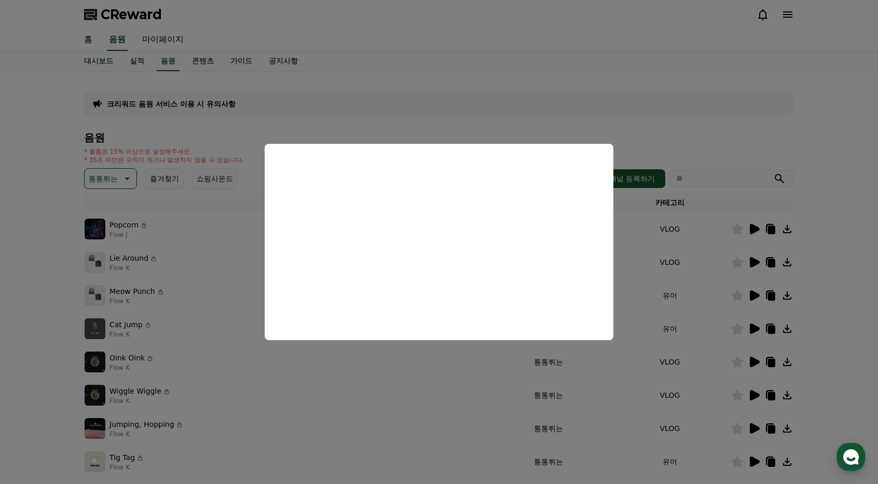
click at [700, 127] on button "close modal" at bounding box center [439, 242] width 878 height 484
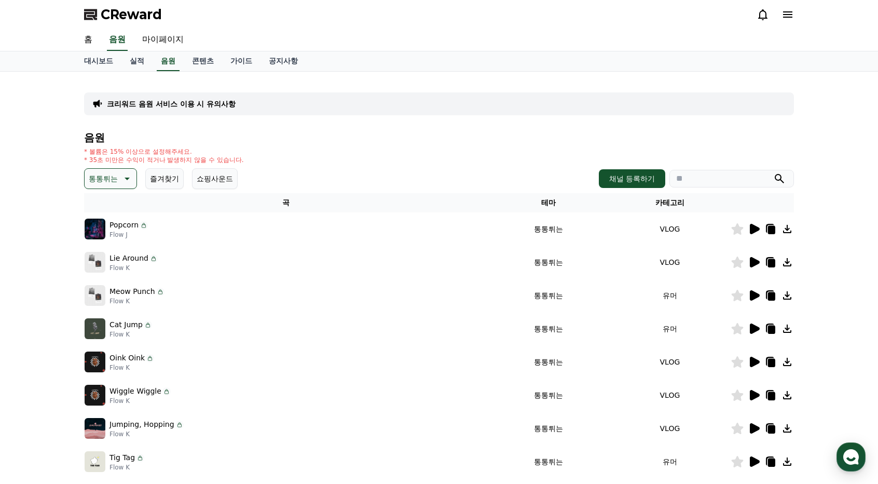
click at [113, 176] on p "통통튀는" at bounding box center [103, 178] width 29 height 15
click at [45, 221] on div "크리워드 음원 서비스 이용 시 유의사항 음원 * 볼륨은 15% 이상으로 설정해주세요. * 35초 미만은 수익이 적거나 발생하지 않을 수 있습니…" at bounding box center [439, 323] width 878 height 502
click at [105, 291] on button "코믹한" at bounding box center [101, 291] width 30 height 23
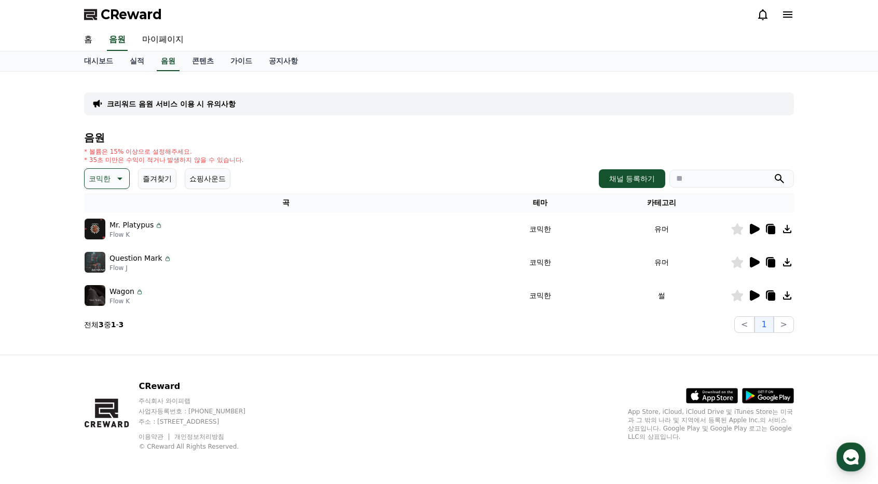
click at [751, 230] on icon at bounding box center [755, 229] width 10 height 10
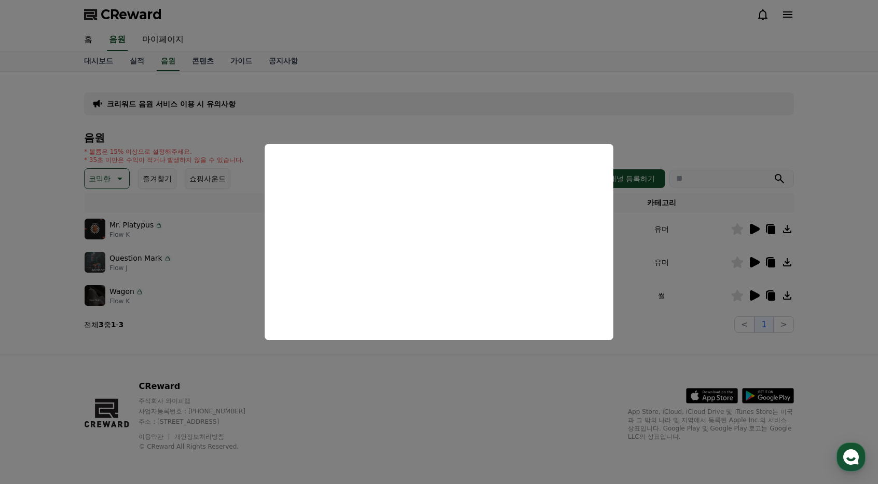
click at [681, 252] on button "close modal" at bounding box center [439, 242] width 878 height 484
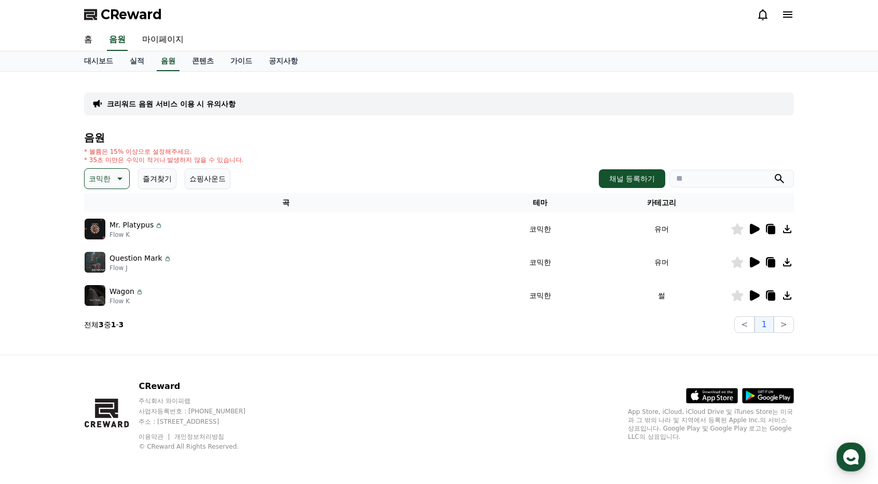
click at [750, 264] on icon at bounding box center [755, 262] width 10 height 10
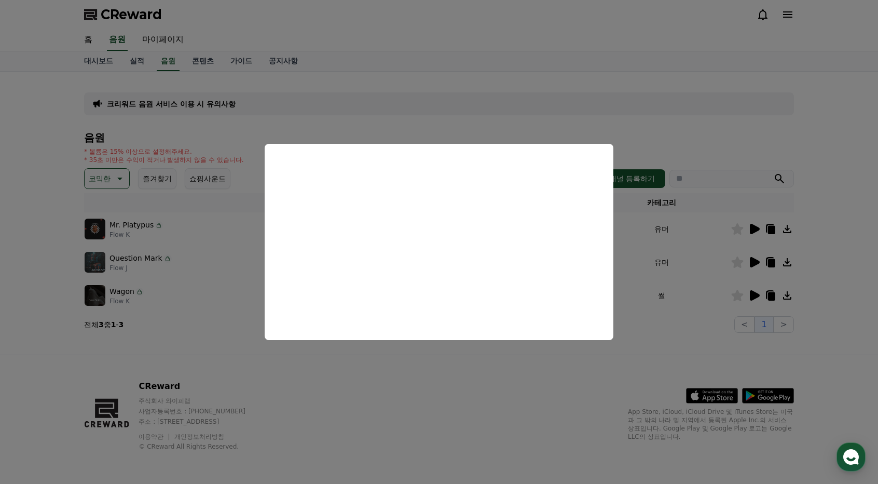
click at [686, 251] on button "close modal" at bounding box center [439, 242] width 878 height 484
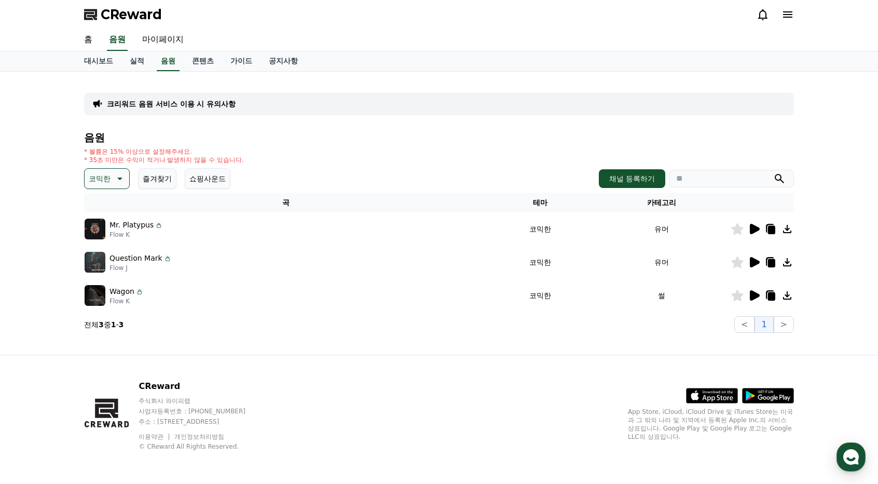
click at [753, 299] on icon at bounding box center [755, 295] width 10 height 10
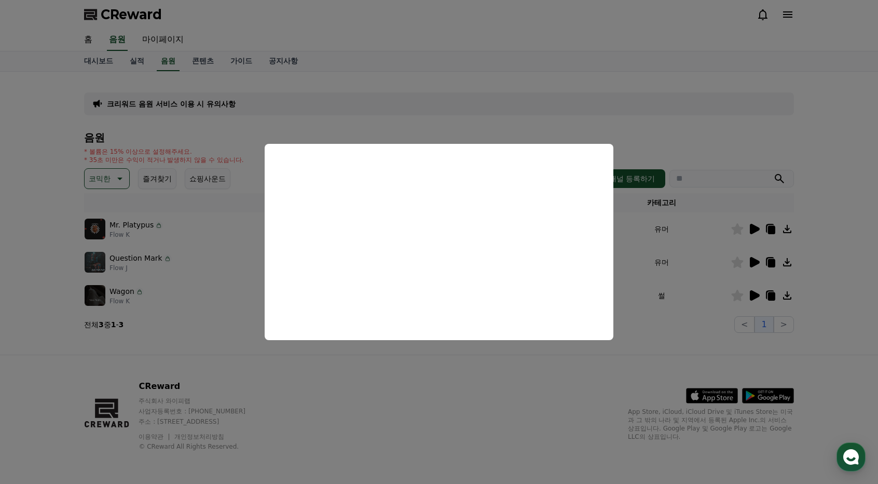
click at [664, 258] on button "close modal" at bounding box center [439, 242] width 878 height 484
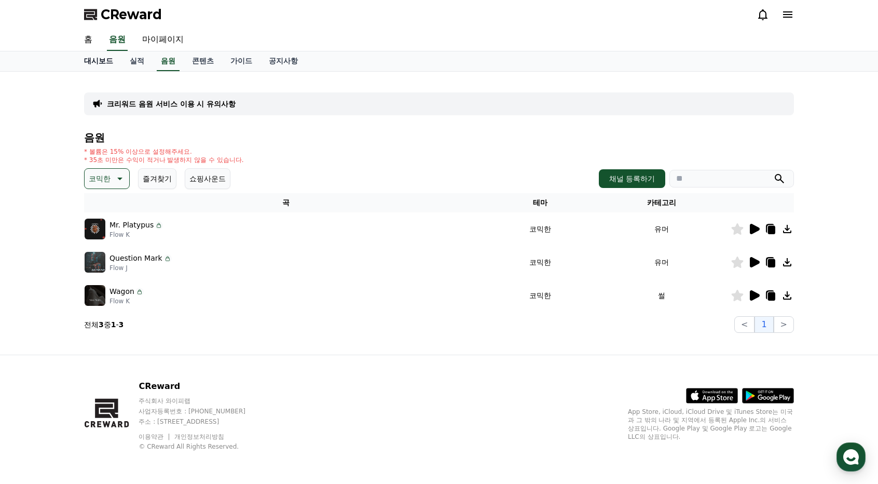
click at [93, 61] on link "대시보드" at bounding box center [99, 61] width 46 height 20
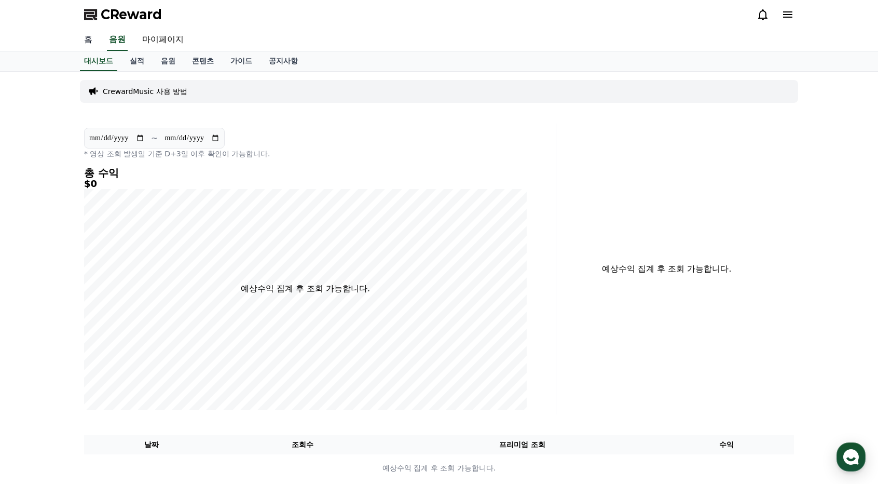
click at [79, 39] on link "홈" at bounding box center [88, 40] width 25 height 22
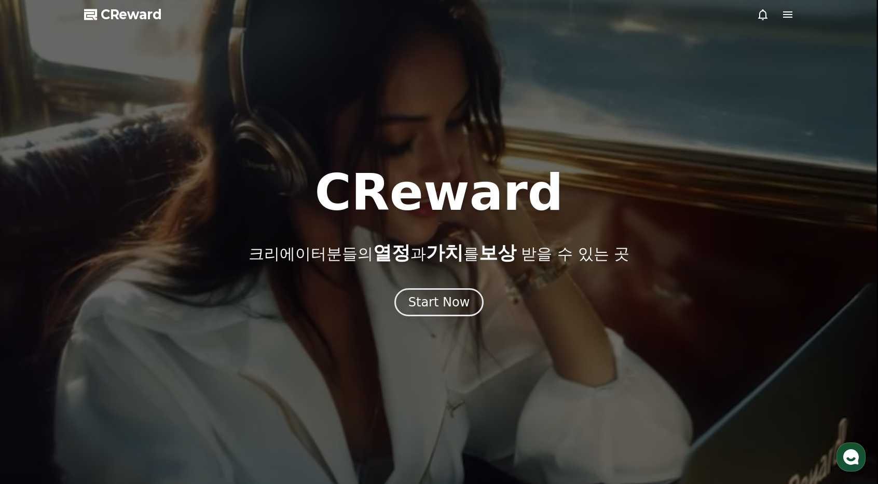
click at [787, 15] on icon at bounding box center [787, 14] width 12 height 12
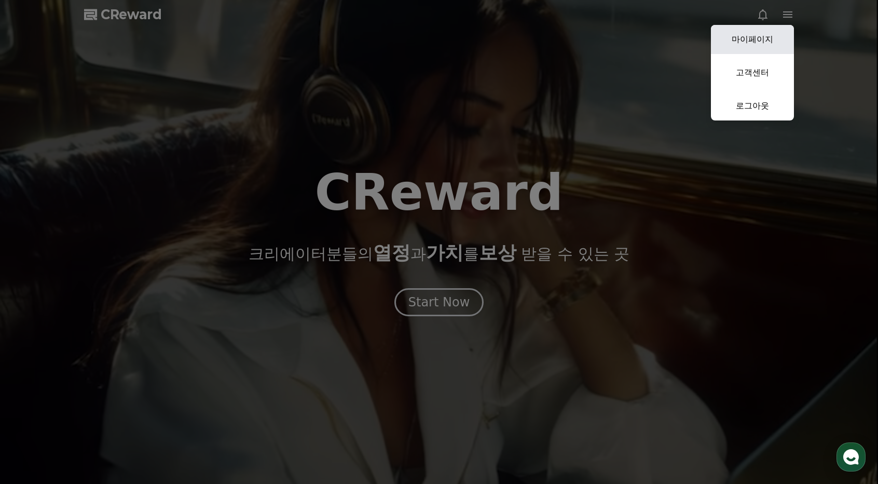
click at [769, 34] on link "마이페이지" at bounding box center [752, 39] width 83 height 29
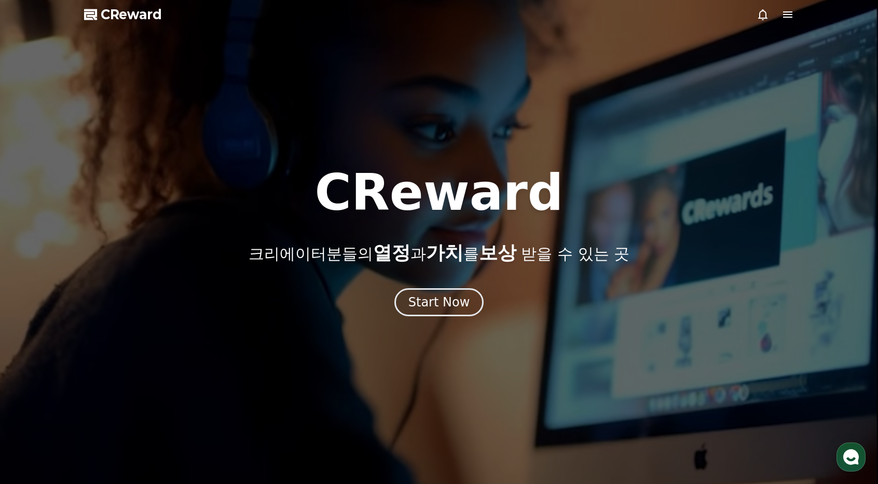
select select "**********"
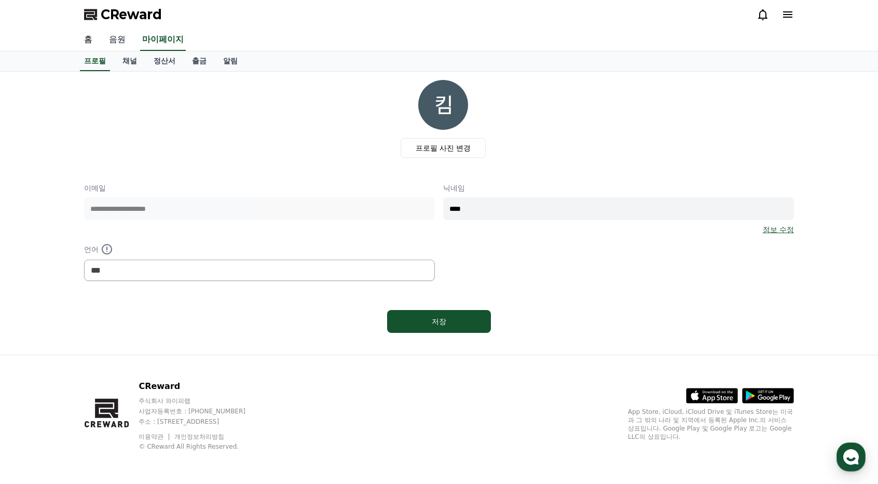
click at [118, 41] on link "음원" at bounding box center [117, 40] width 33 height 22
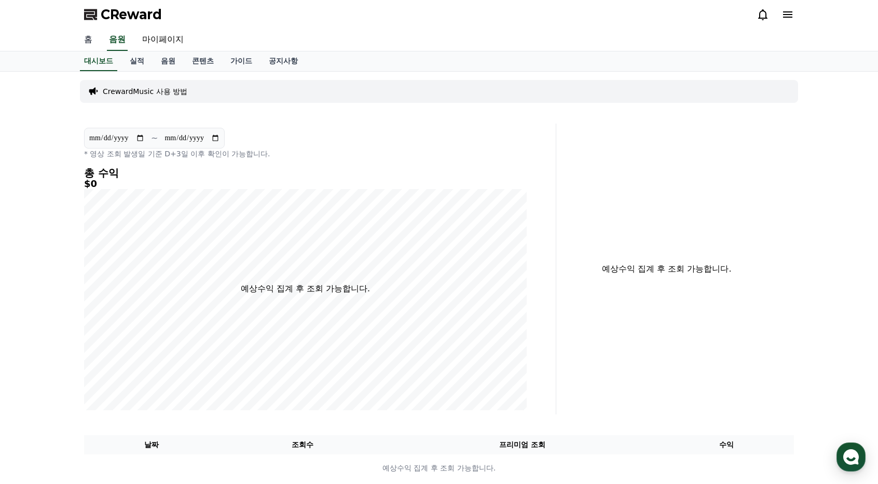
click at [89, 40] on link "홈" at bounding box center [88, 40] width 25 height 22
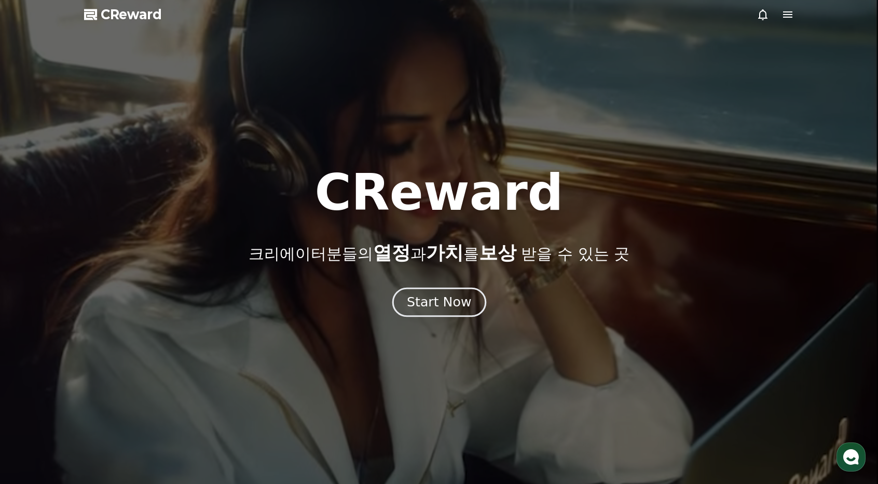
click at [425, 295] on div "Start Now" at bounding box center [439, 302] width 64 height 18
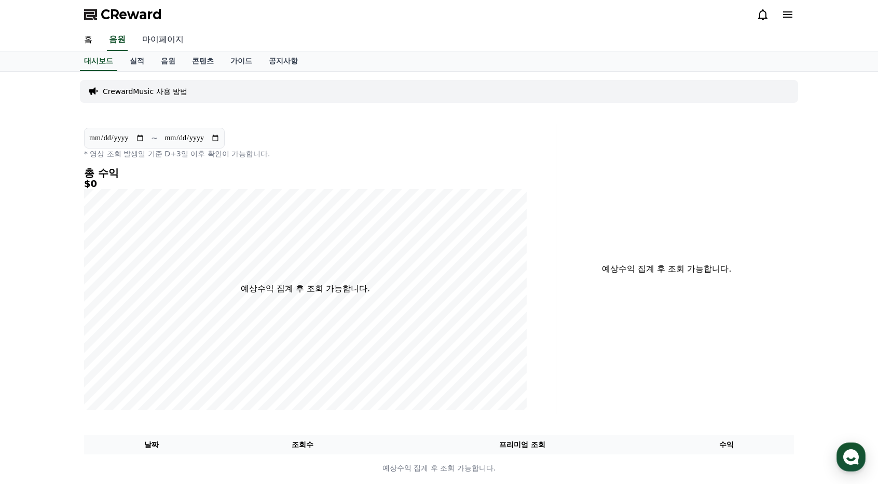
click at [166, 38] on link "마이페이지" at bounding box center [163, 40] width 58 height 22
select select "**********"
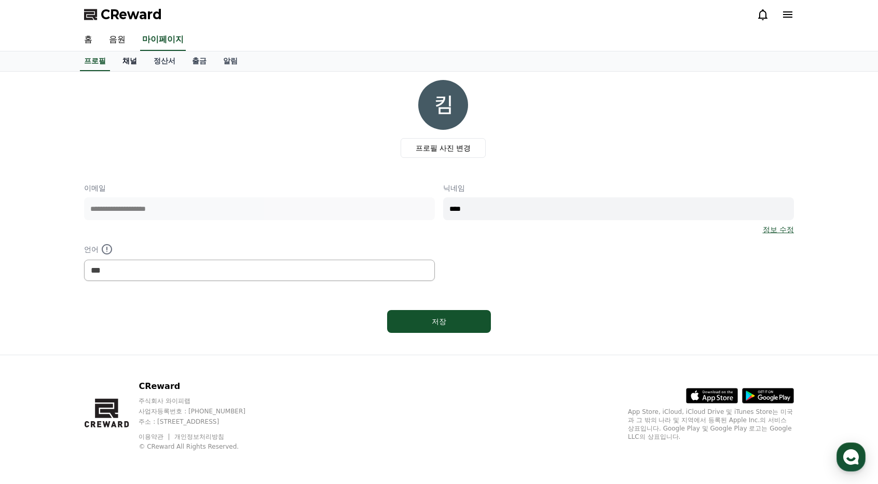
click at [128, 64] on link "채널" at bounding box center [129, 61] width 31 height 20
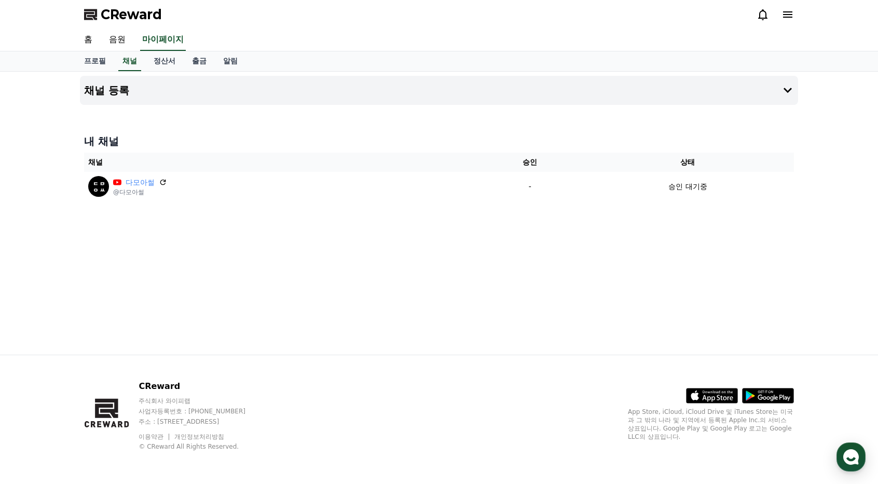
drag, startPoint x: 457, startPoint y: 241, endPoint x: 475, endPoint y: 270, distance: 34.3
click at [472, 265] on div "채널 등록 내 채널 채널 승인 상태 다모아썰 @다모아썰 - 승인 대기중" at bounding box center [439, 213] width 726 height 283
click at [476, 280] on div "채널 등록 내 채널 채널 승인 상태 다모아썰 @다모아썰 - 승인 대기중" at bounding box center [439, 213] width 726 height 283
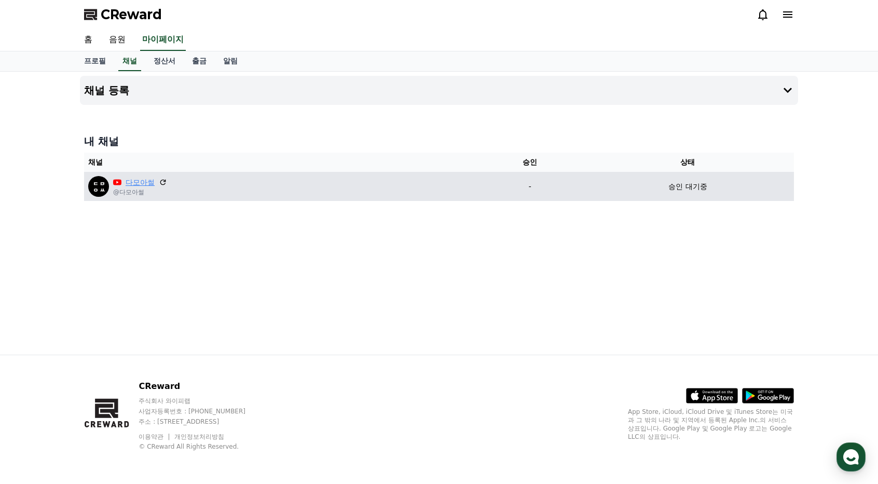
click at [150, 180] on link "다모아썰" at bounding box center [140, 182] width 29 height 11
click at [160, 182] on icon at bounding box center [163, 182] width 6 height 6
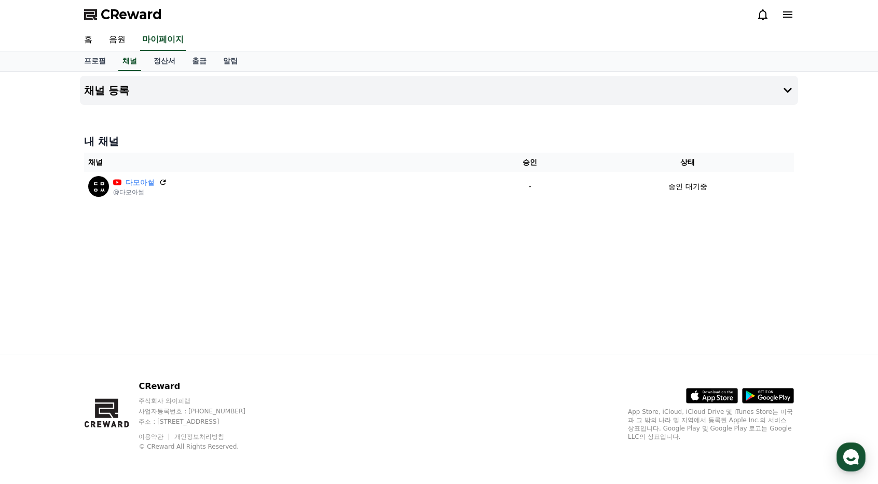
click at [569, 301] on div "채널 등록 내 채널 채널 승인 상태 다모아썰 @다모아썰 - 승인 대기중" at bounding box center [439, 213] width 726 height 283
drag, startPoint x: 535, startPoint y: 137, endPoint x: 566, endPoint y: 266, distance: 132.8
click at [569, 228] on div "채널 등록 내 채널 채널 승인 상태 다모아썰 @다모아썰 - 승인 대기중" at bounding box center [439, 213] width 726 height 283
click at [566, 281] on div "채널 등록 내 채널 채널 승인 상태 다모아썰 @다모아썰 - 승인 대기중" at bounding box center [439, 213] width 726 height 283
click at [491, 230] on div "채널 등록 내 채널 채널 승인 상태 다모아썰 @다모아썰 - 승인 대기중" at bounding box center [439, 213] width 726 height 283
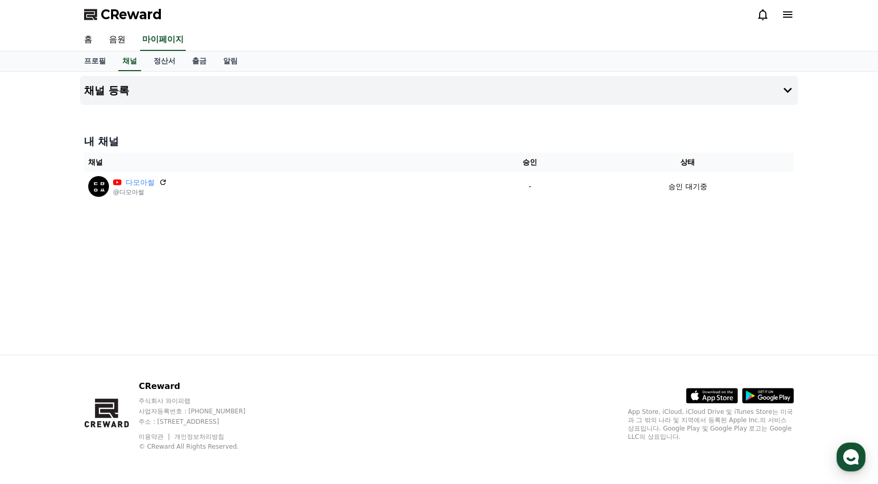
drag, startPoint x: 515, startPoint y: 146, endPoint x: 562, endPoint y: 222, distance: 89.1
click at [560, 221] on div "채널 등록 내 채널 채널 승인 상태 다모아썰 @다모아썰 - 승인 대기중" at bounding box center [439, 213] width 726 height 283
click at [653, 219] on div "채널 등록 내 채널 채널 승인 상태 다모아썰 @다모아썰 - 승인 대기중" at bounding box center [439, 213] width 726 height 283
click at [122, 42] on link "음원" at bounding box center [117, 40] width 33 height 22
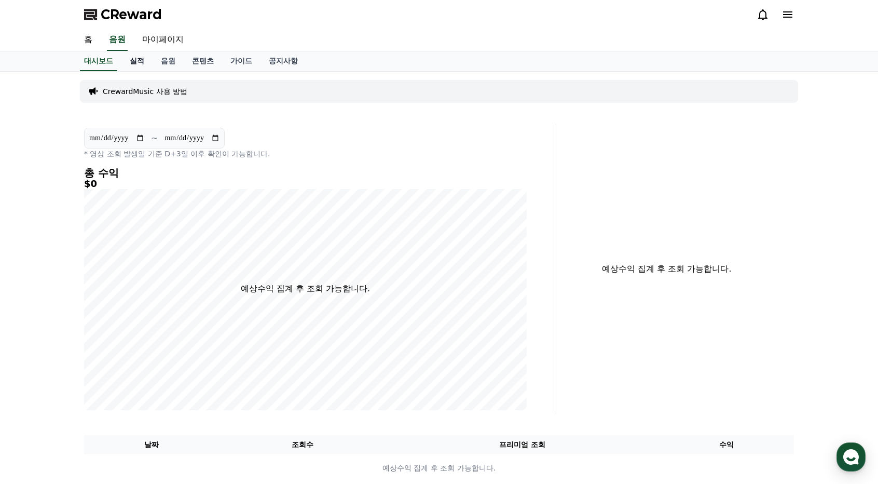
click at [145, 59] on link "실적" at bounding box center [136, 61] width 31 height 20
click at [0, 0] on div "**********" at bounding box center [0, 0] width 0 height 0
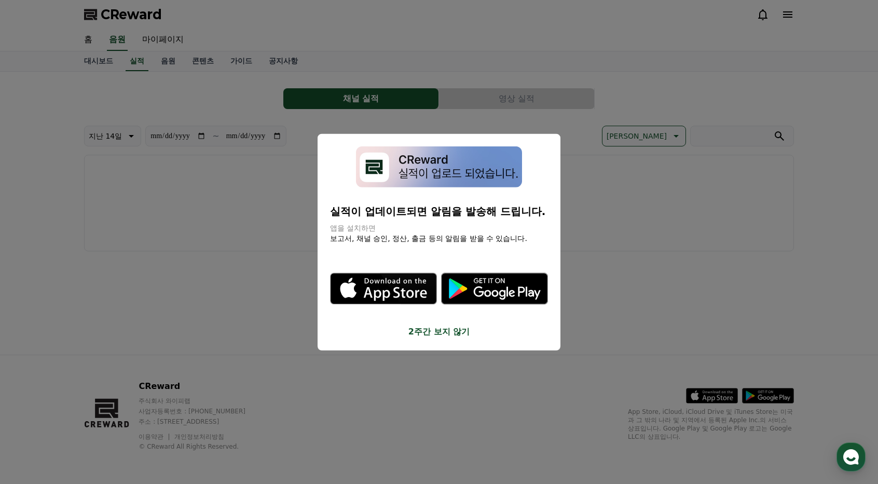
click at [441, 330] on button "2주간 보지 않기" at bounding box center [439, 331] width 218 height 12
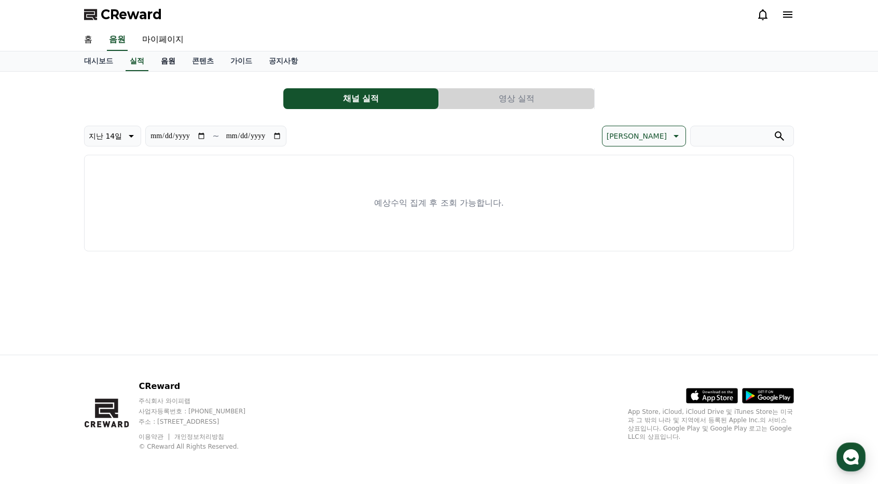
click at [167, 63] on link "음원" at bounding box center [168, 61] width 31 height 20
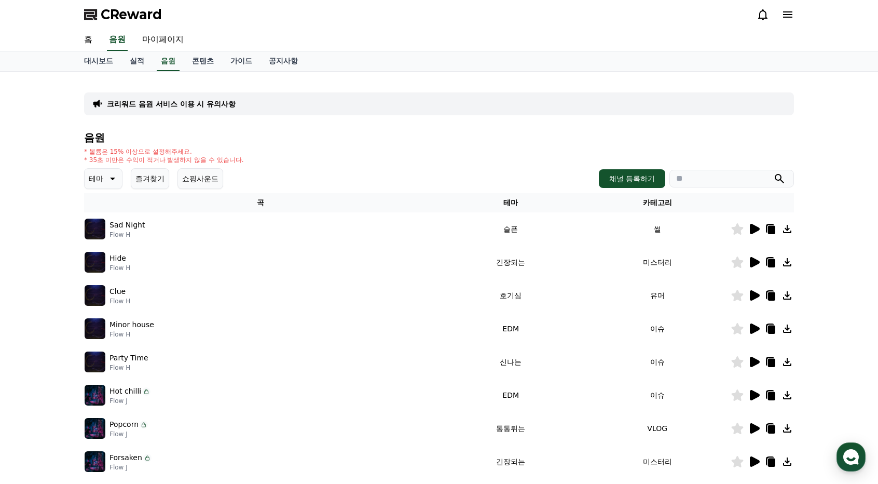
click at [770, 231] on icon at bounding box center [771, 230] width 7 height 8
click at [625, 119] on div "크리워드 음원 서비스 이용 시 유의사항 음원 * 볼륨은 15% 이상으로 설정해주세요. * 35초 미만은 수익이 적거나 발생하지 않을 수 있습니…" at bounding box center [439, 322] width 710 height 485
click at [111, 66] on link "대시보드" at bounding box center [99, 61] width 46 height 20
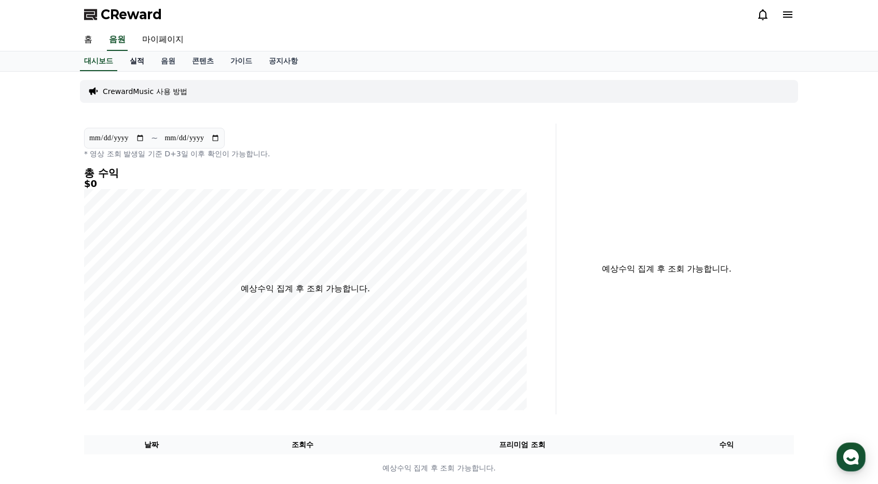
click at [136, 60] on link "실적" at bounding box center [136, 61] width 31 height 20
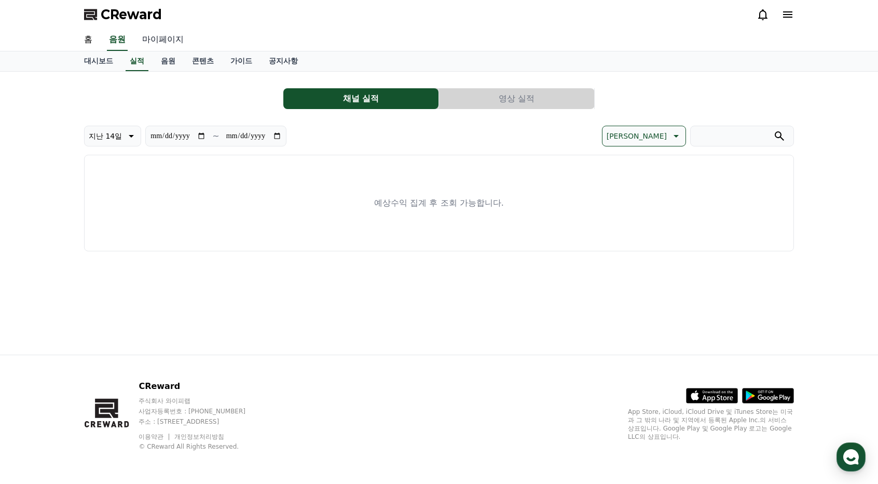
click at [157, 38] on link "마이페이지" at bounding box center [163, 40] width 58 height 22
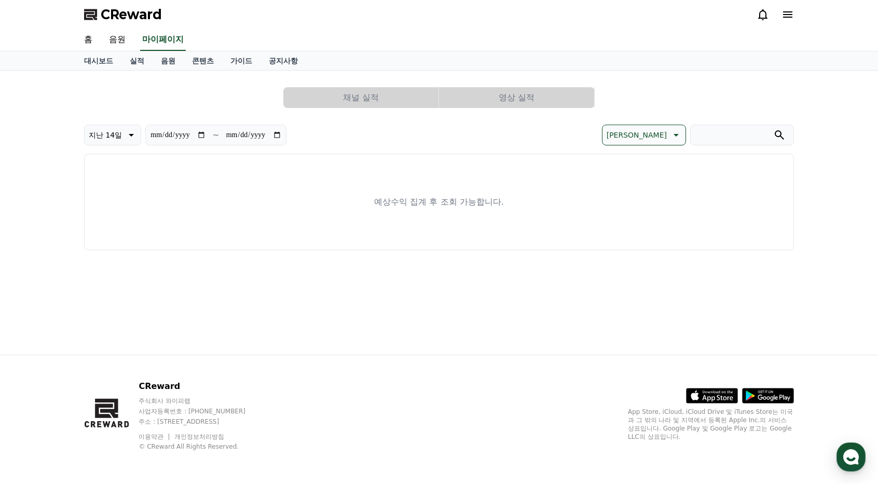
select select "**********"
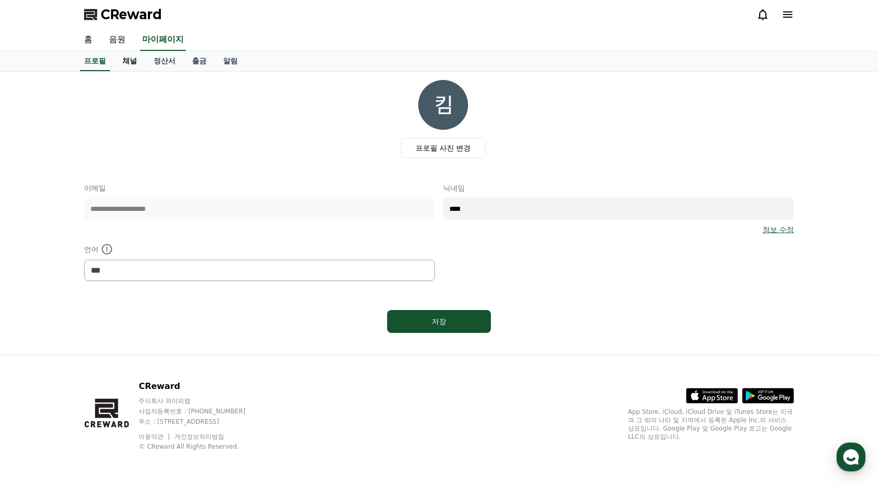
click at [130, 60] on link "채널" at bounding box center [129, 61] width 31 height 20
